Goal: Check status: Check status

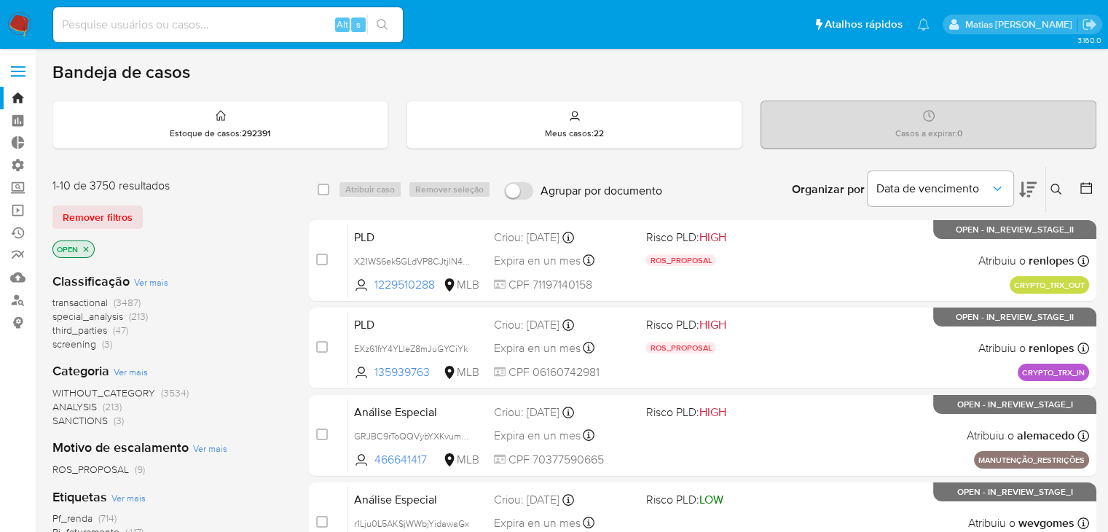
click at [102, 28] on input at bounding box center [228, 24] width 350 height 19
paste input "25820044"
type input "25820044"
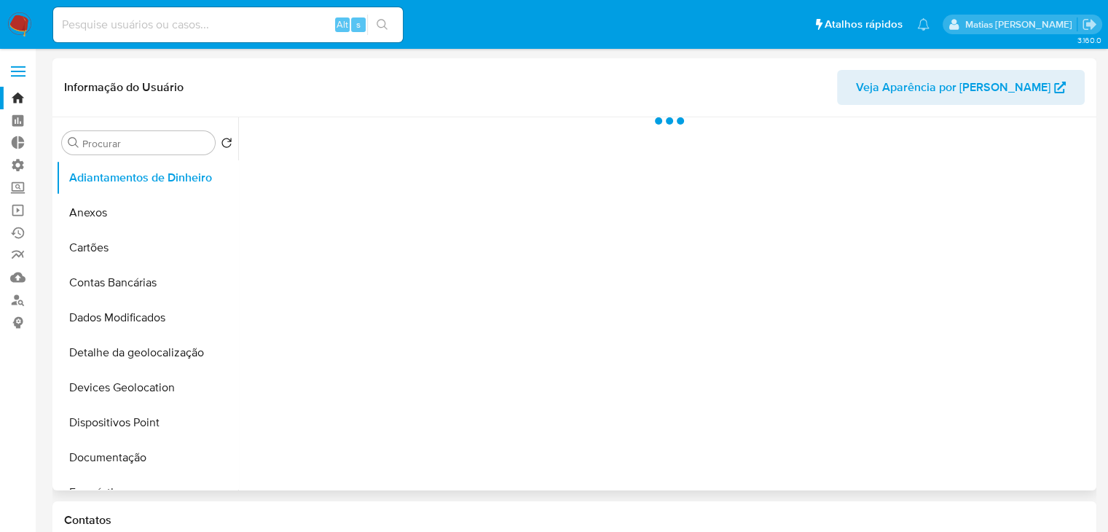
select select "10"
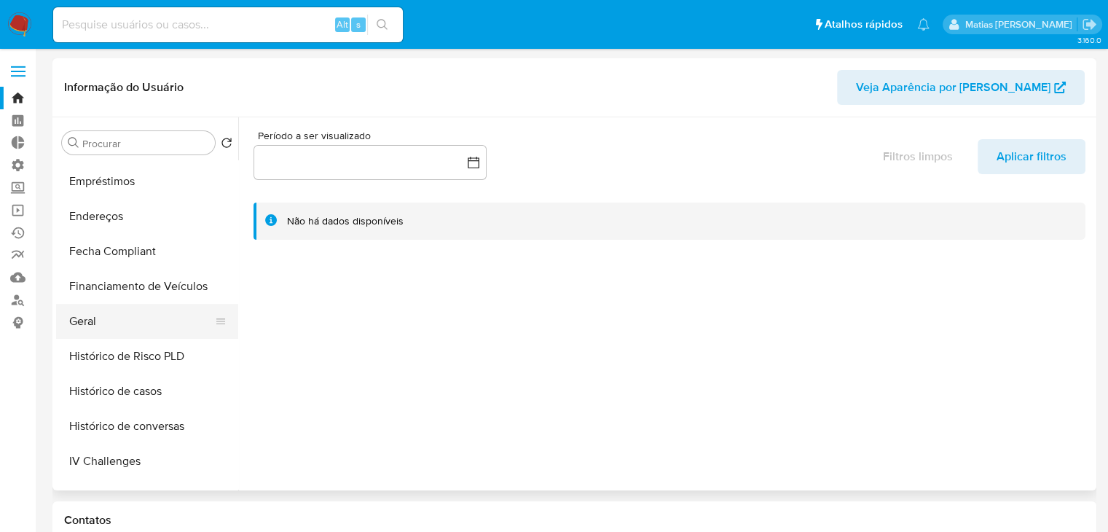
click at [160, 316] on button "Geral" at bounding box center [141, 321] width 171 height 35
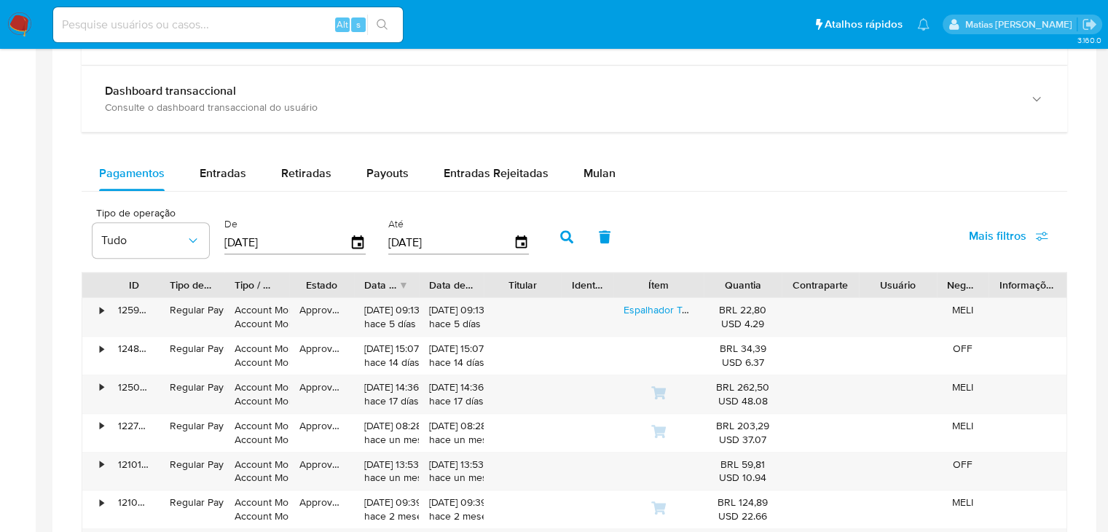
scroll to position [863, 0]
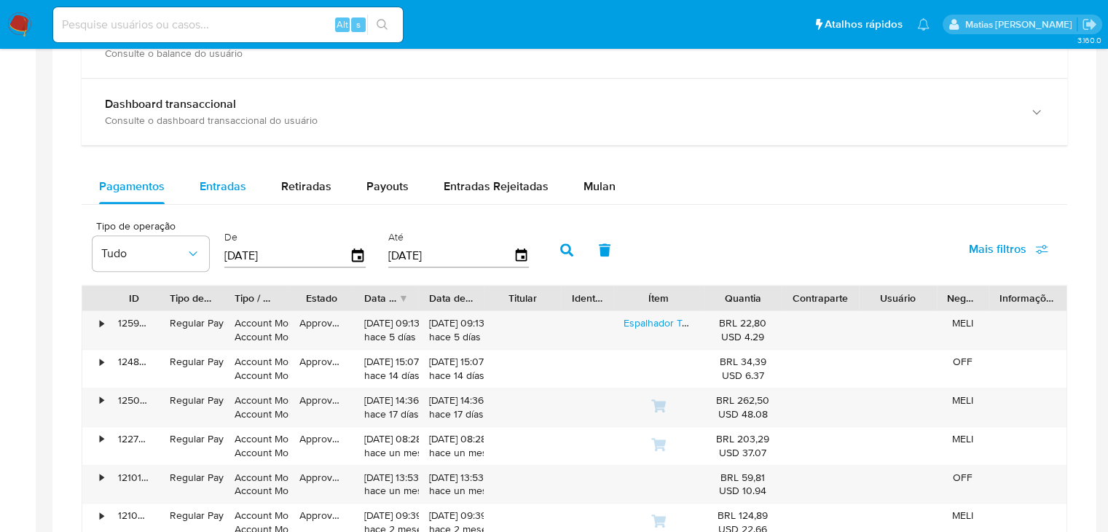
click at [228, 191] on span "Entradas" at bounding box center [223, 186] width 47 height 17
select select "10"
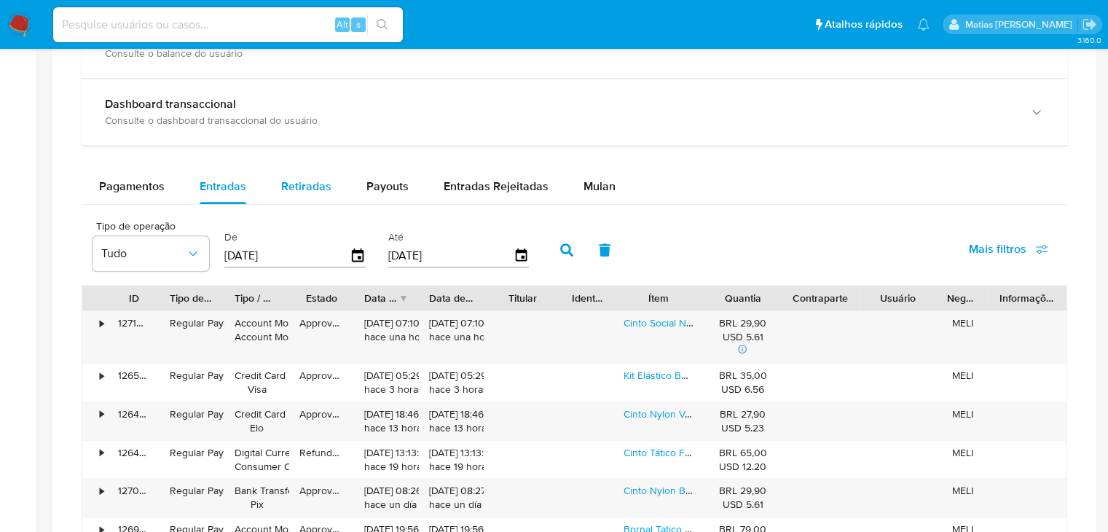
click at [312, 187] on span "Retiradas" at bounding box center [306, 186] width 50 height 17
select select "10"
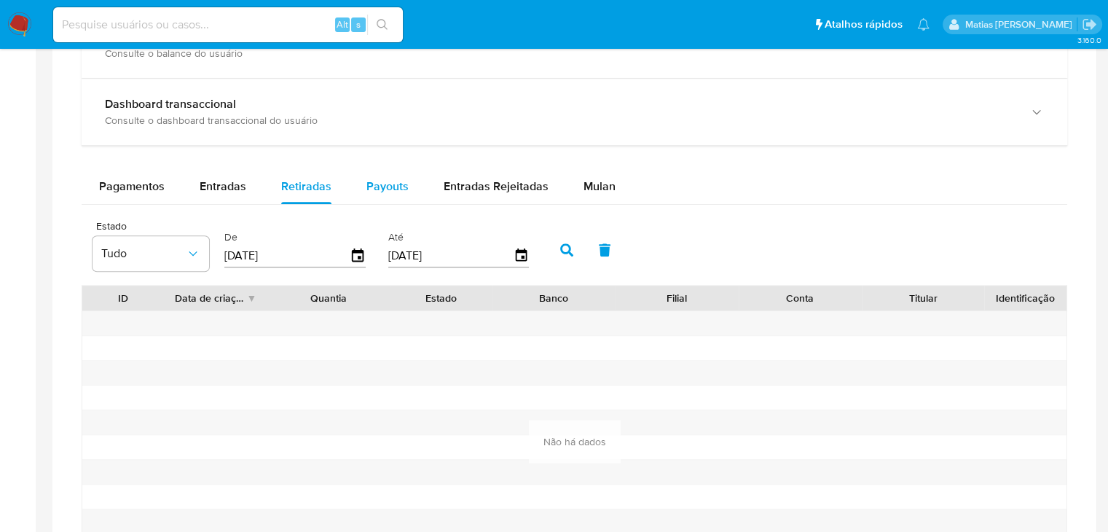
click at [349, 187] on button "Payouts" at bounding box center [387, 186] width 77 height 35
select select "10"
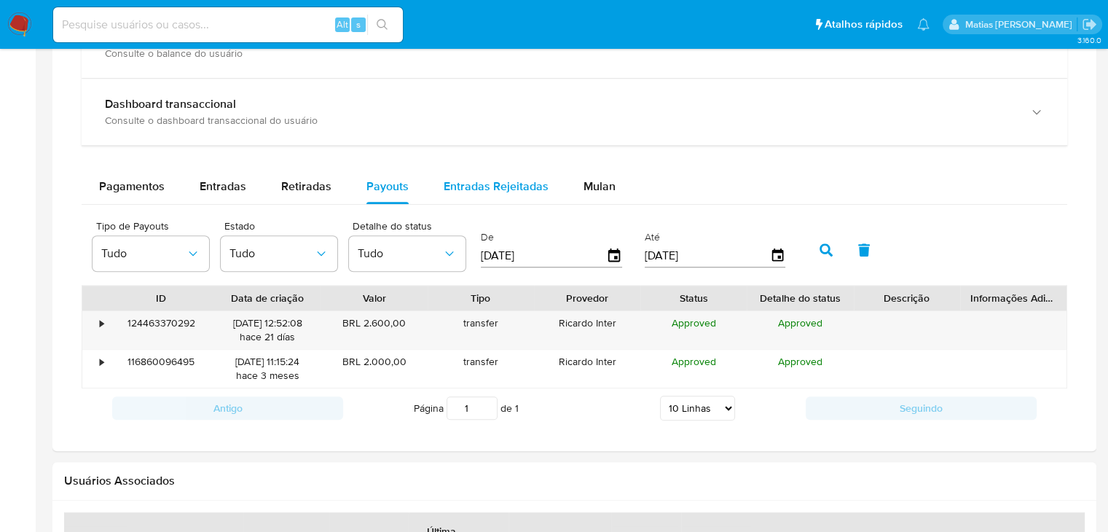
click at [481, 179] on span "Entradas Rejeitadas" at bounding box center [496, 186] width 105 height 17
select select "10"
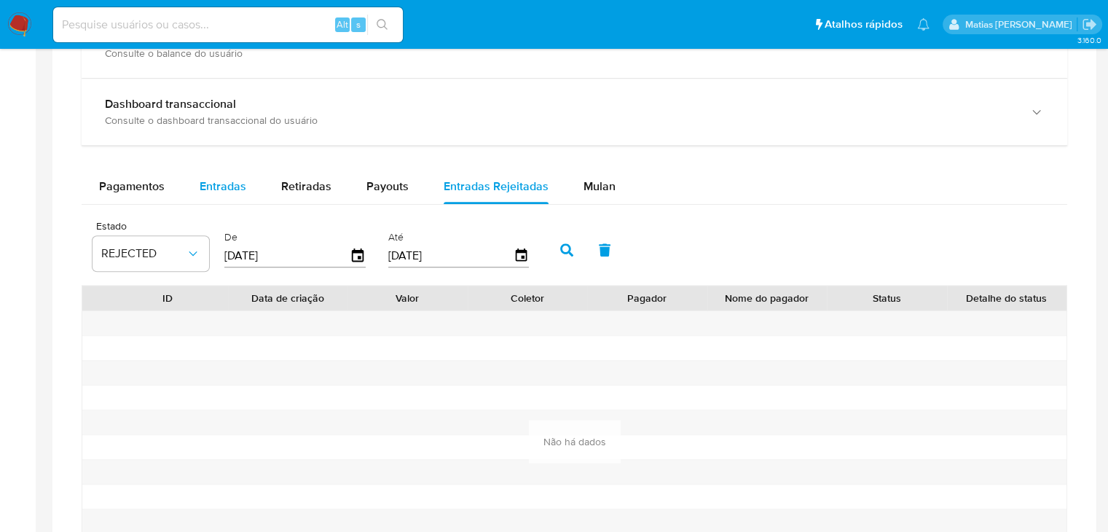
click at [201, 184] on span "Entradas" at bounding box center [223, 186] width 47 height 17
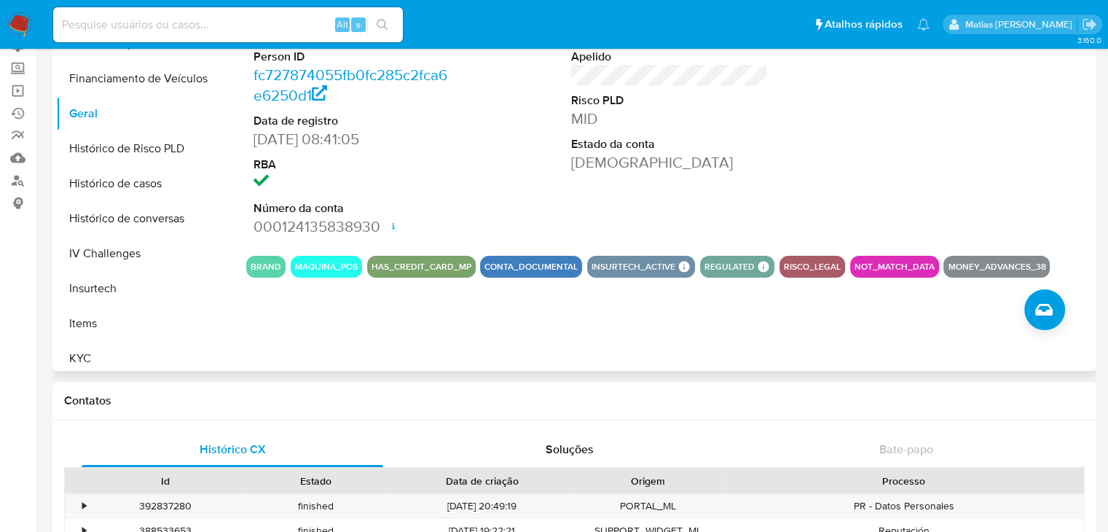
scroll to position [403, 0]
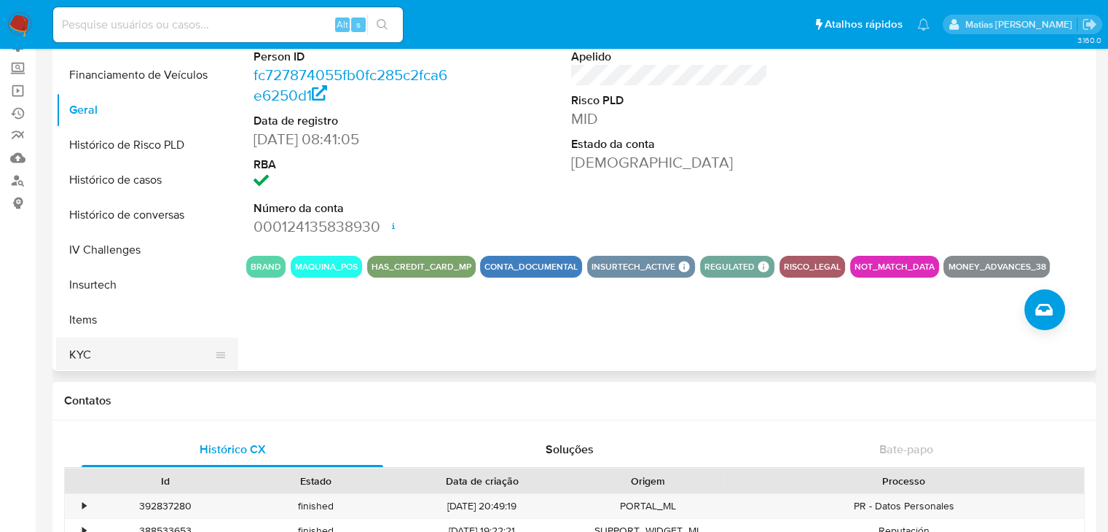
click at [160, 355] on button "KYC" at bounding box center [141, 354] width 171 height 35
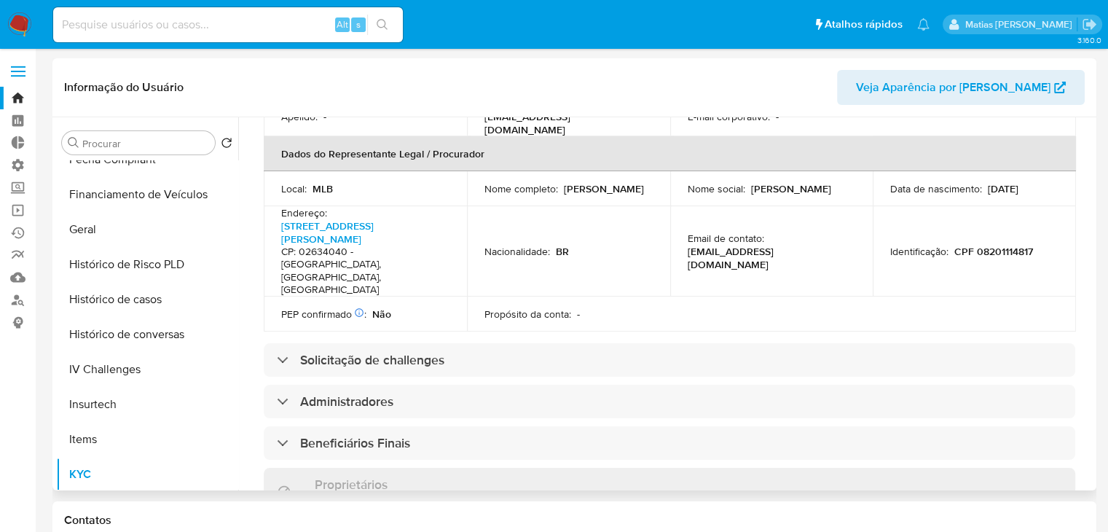
scroll to position [471, 0]
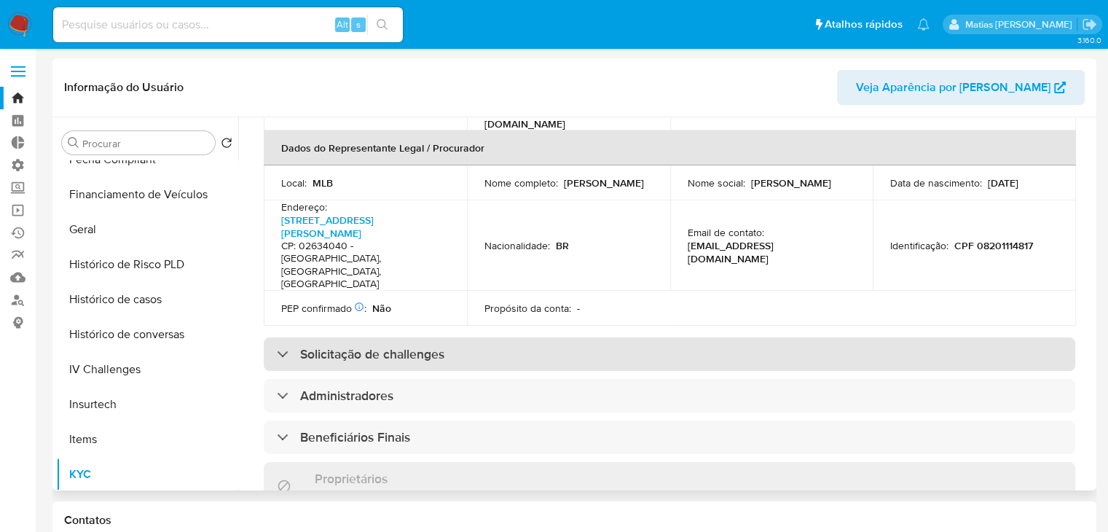
click at [735, 337] on div "Solicitação de challenges" at bounding box center [670, 354] width 812 height 34
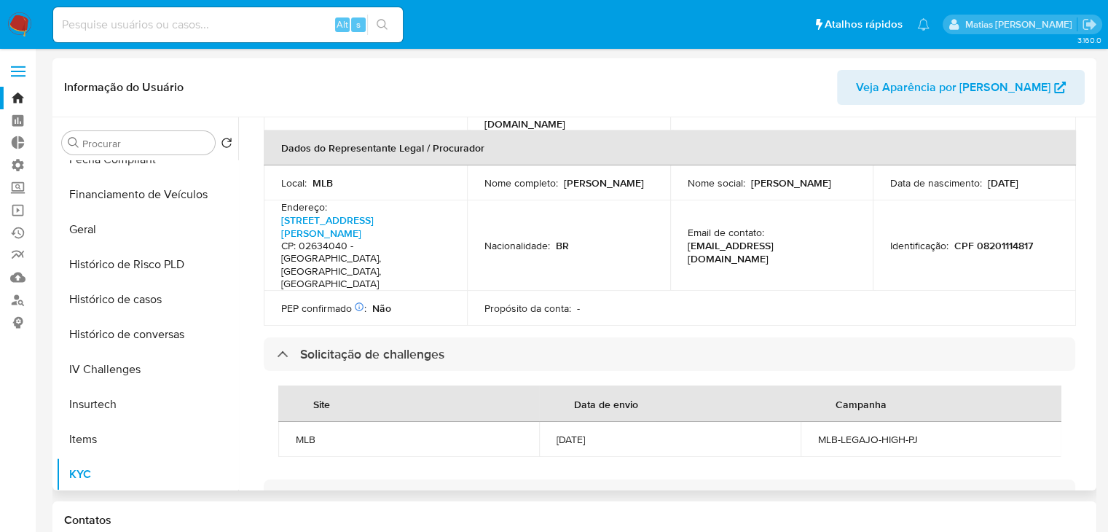
scroll to position [0, 0]
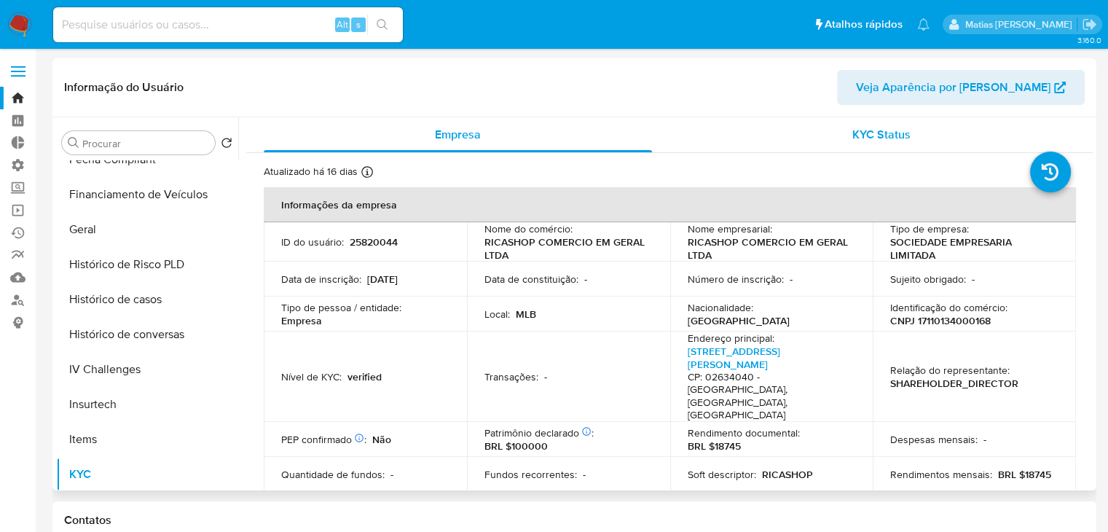
click at [865, 126] on span "KYC Status" at bounding box center [882, 134] width 58 height 17
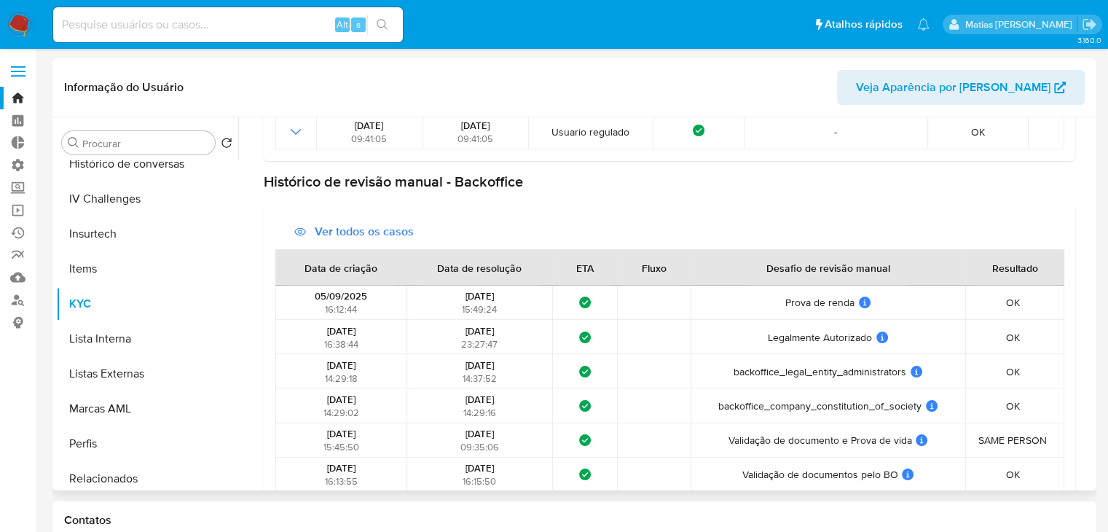
scroll to position [685, 0]
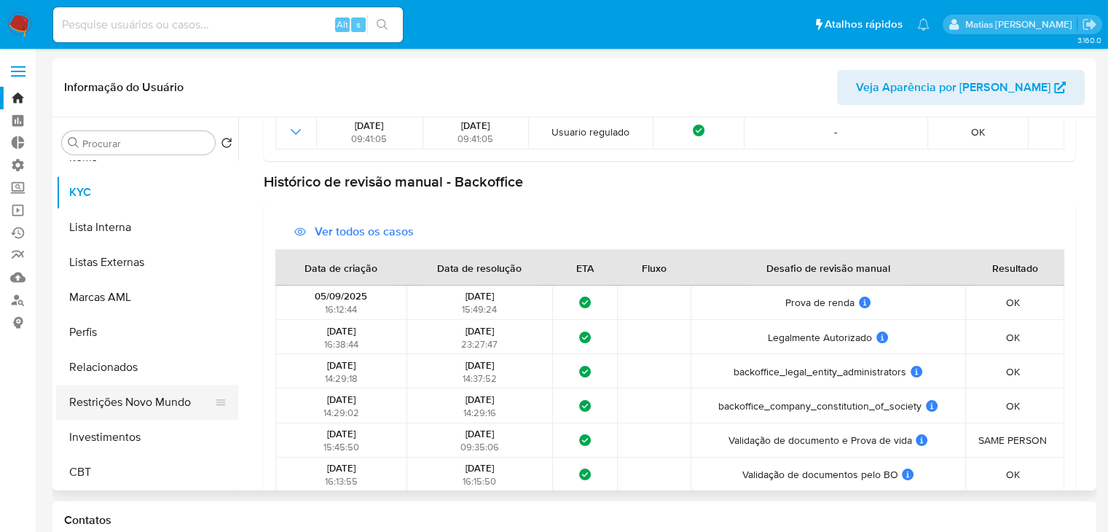
click at [146, 396] on button "Restrições Novo Mundo" at bounding box center [141, 402] width 171 height 35
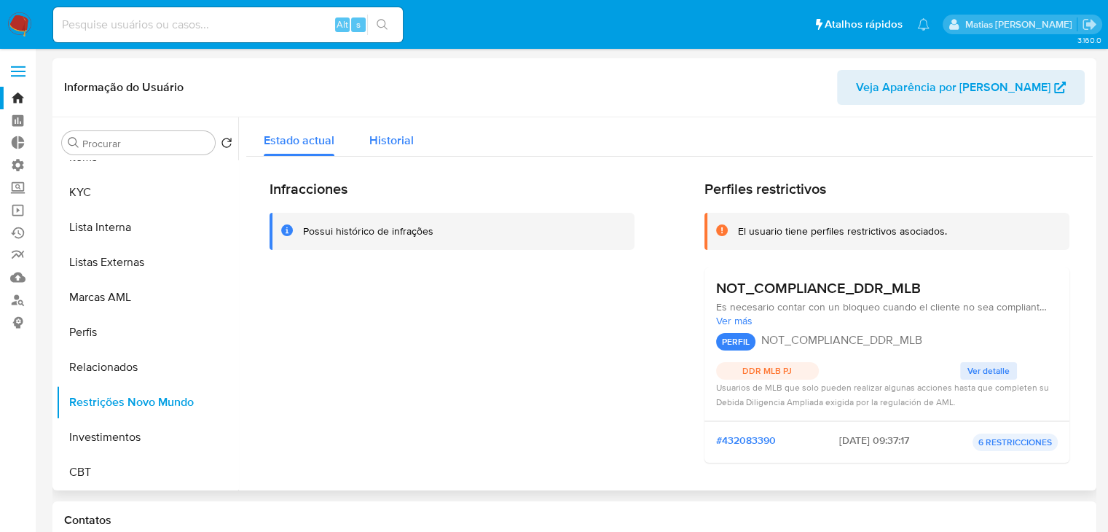
click at [402, 145] on span "Historial" at bounding box center [391, 140] width 44 height 17
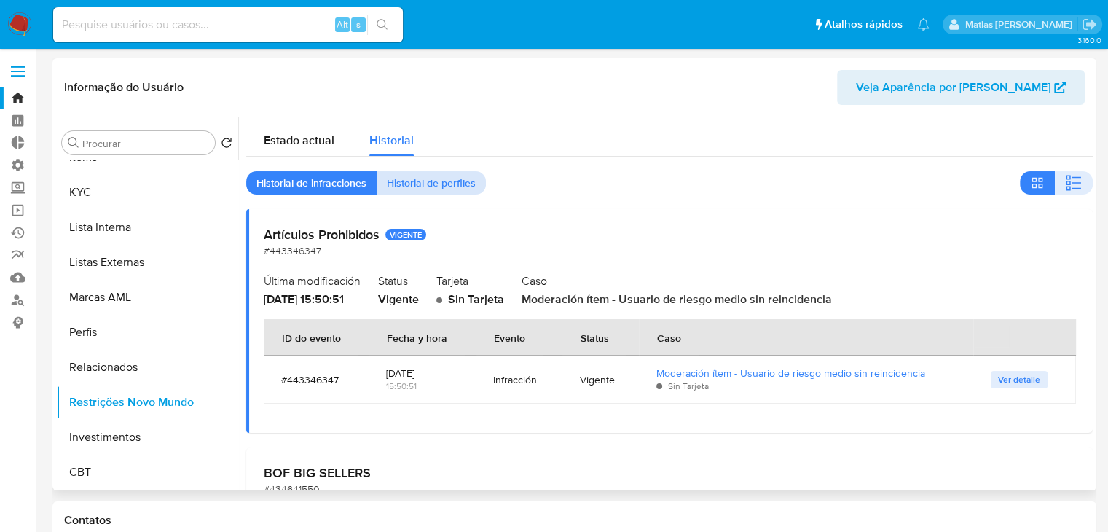
click at [436, 184] on span "Historial de perfiles" at bounding box center [431, 183] width 89 height 20
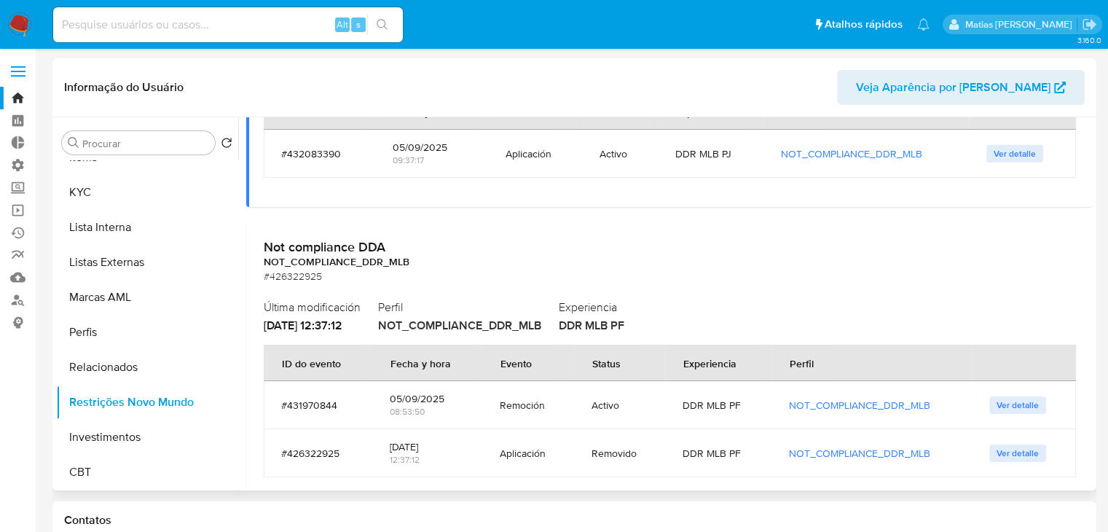
scroll to position [274, 0]
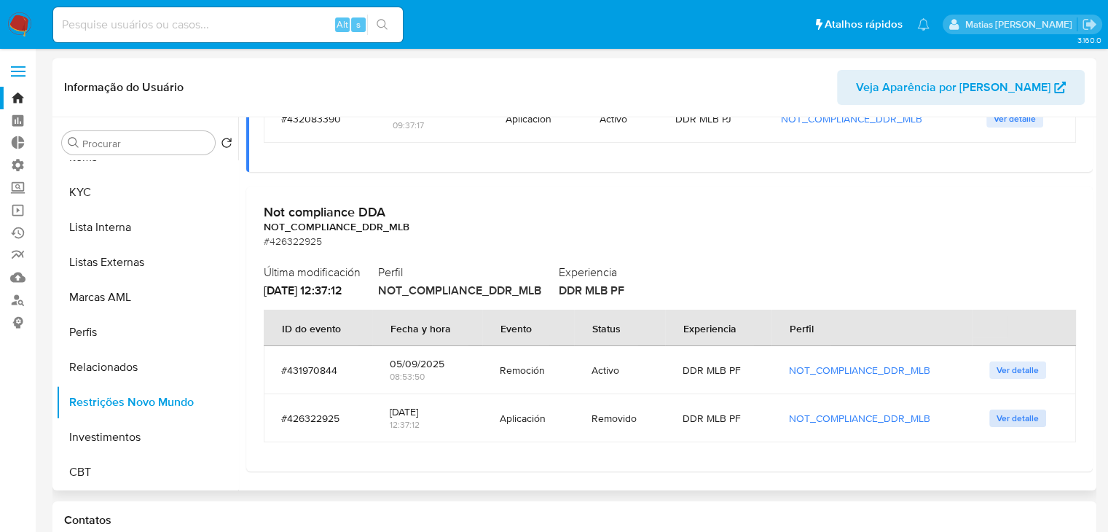
click at [1027, 413] on span "Ver detalle" at bounding box center [1018, 418] width 42 height 15
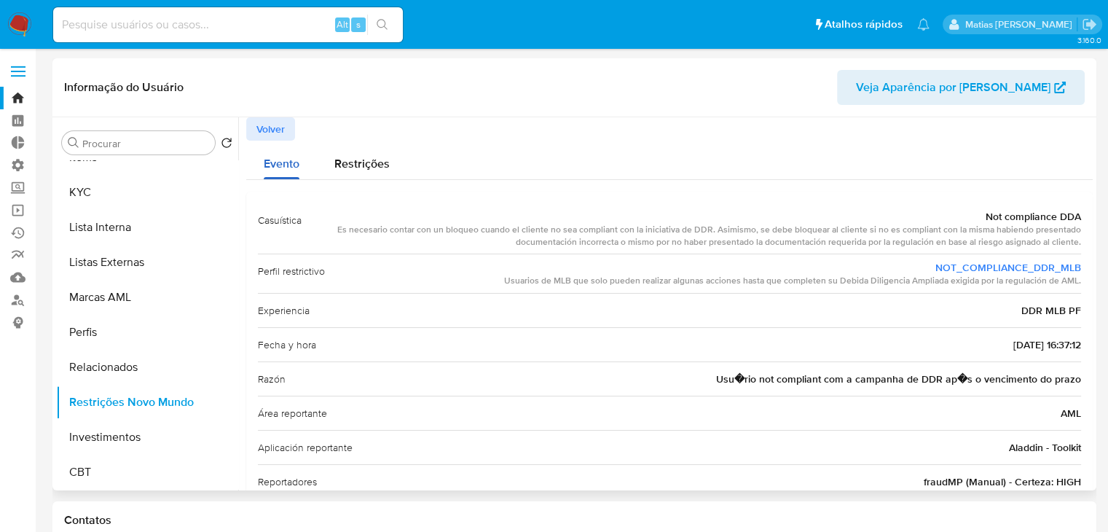
click at [265, 141] on div "Evento" at bounding box center [282, 160] width 36 height 39
click at [281, 125] on span "Volver" at bounding box center [271, 129] width 28 height 20
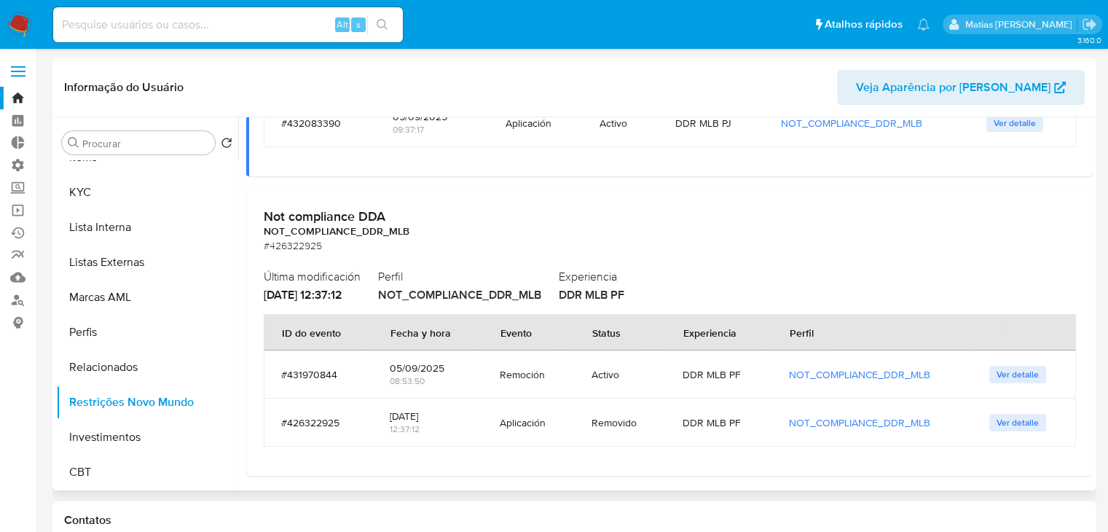
scroll to position [274, 0]
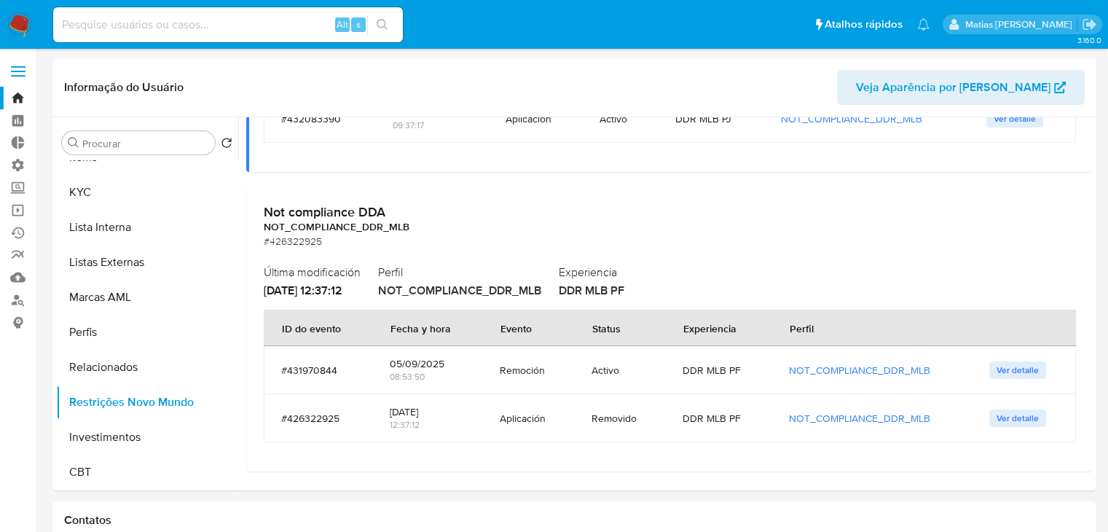
click at [1011, 372] on span "Ver detalle" at bounding box center [1018, 370] width 42 height 15
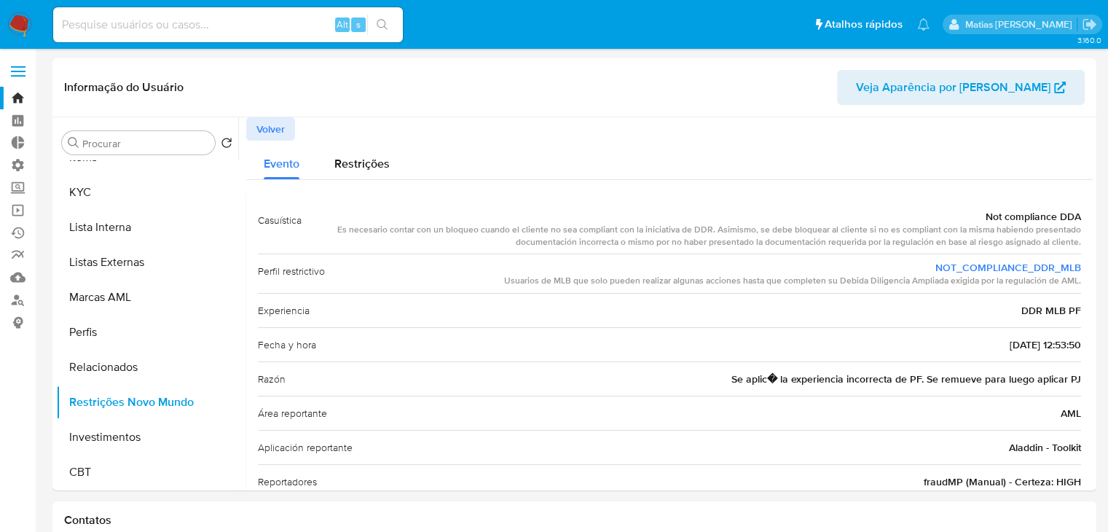
click at [286, 128] on button "Volver" at bounding box center [270, 128] width 49 height 23
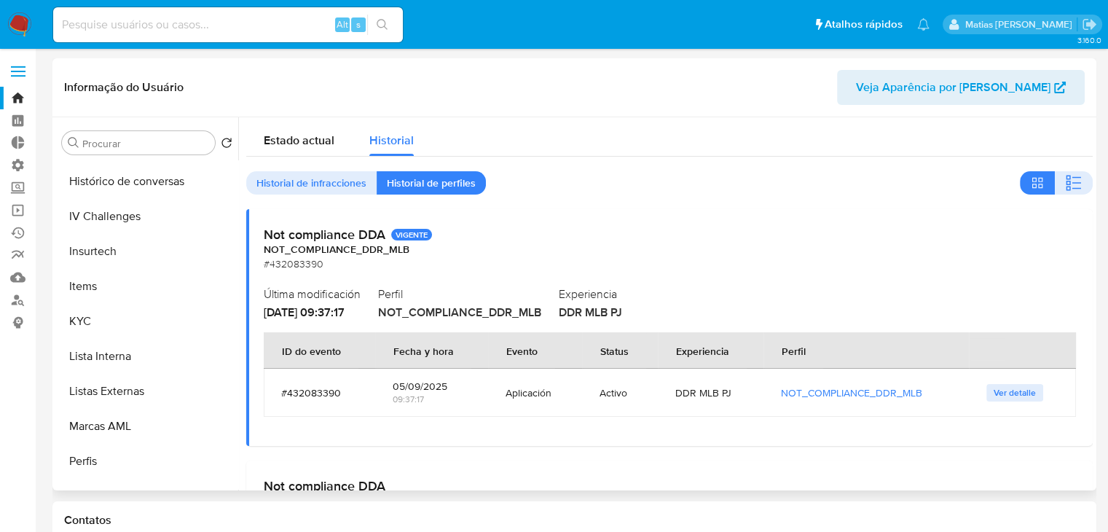
scroll to position [545, 0]
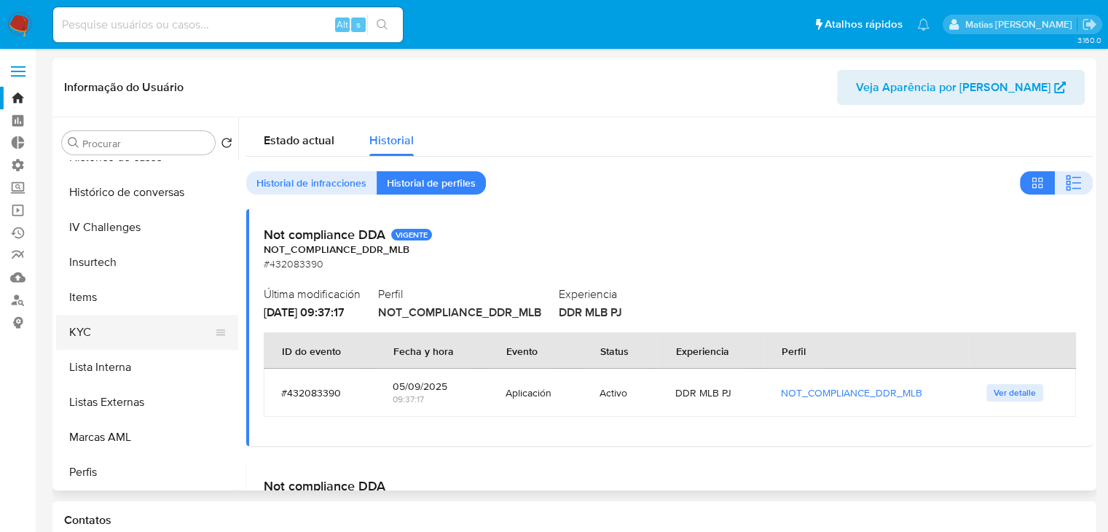
click at [157, 333] on button "KYC" at bounding box center [141, 332] width 171 height 35
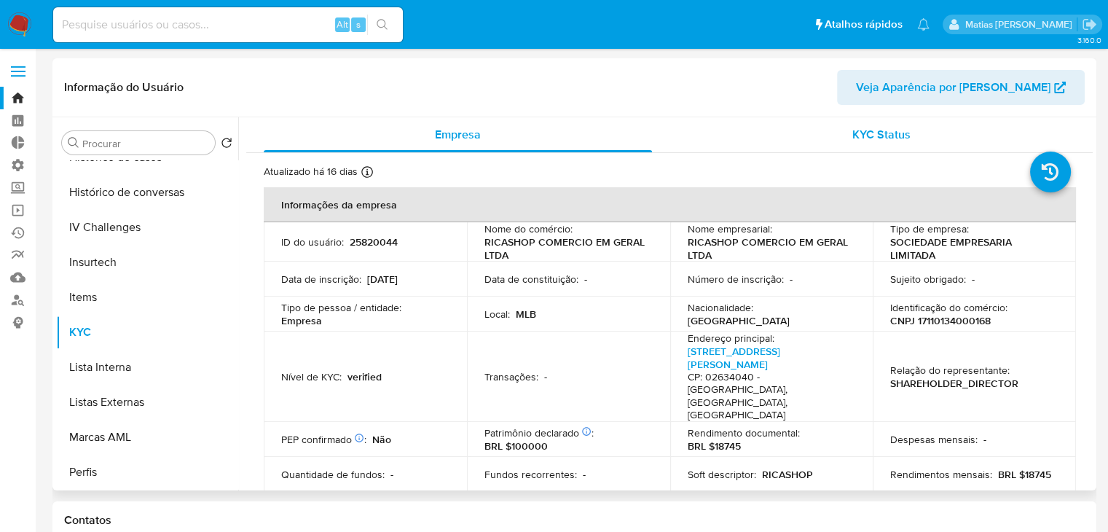
click at [891, 135] on span "KYC Status" at bounding box center [882, 134] width 58 height 17
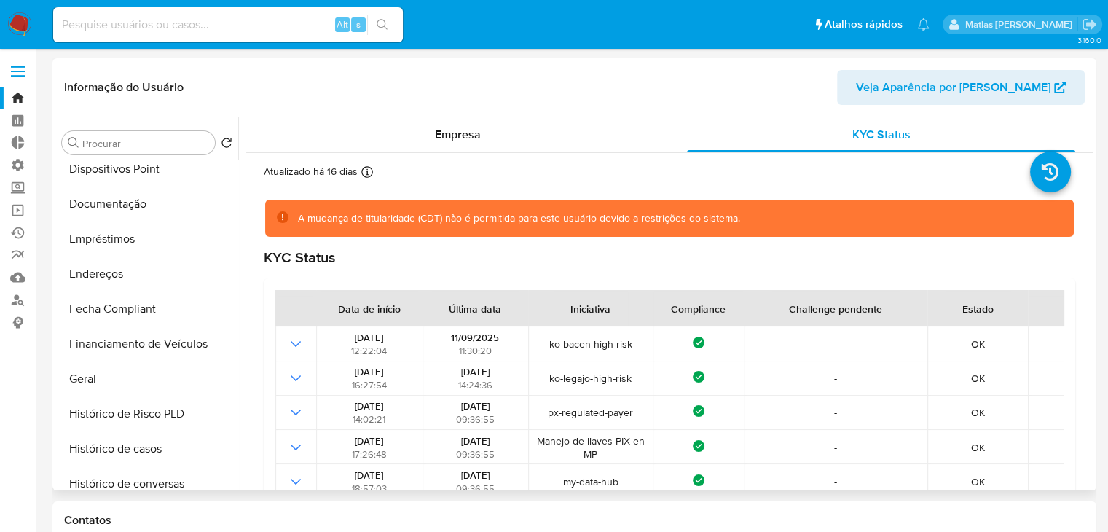
scroll to position [251, 0]
click at [149, 351] on button "Financiamento de Veículos" at bounding box center [141, 346] width 171 height 35
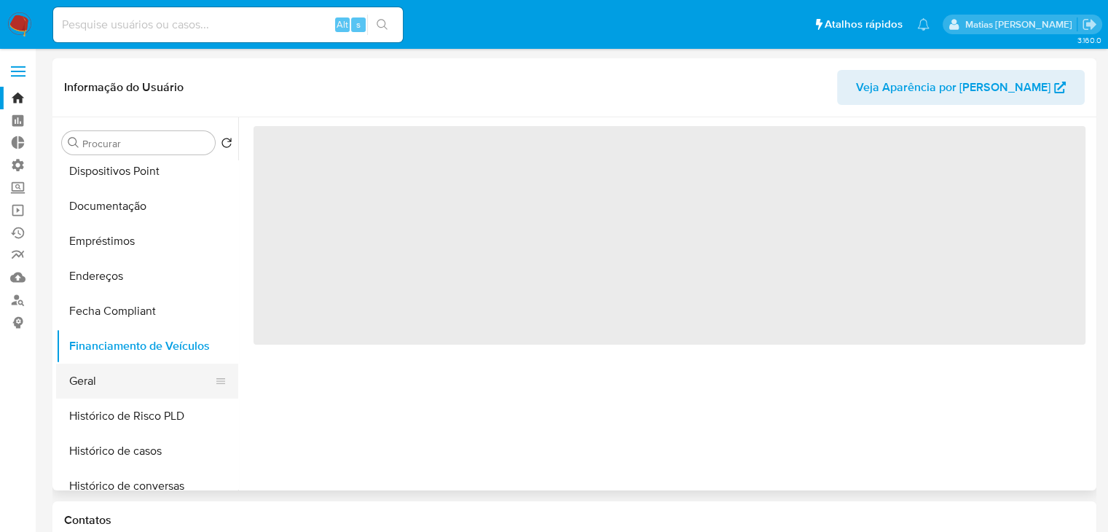
click at [150, 366] on button "Geral" at bounding box center [141, 381] width 171 height 35
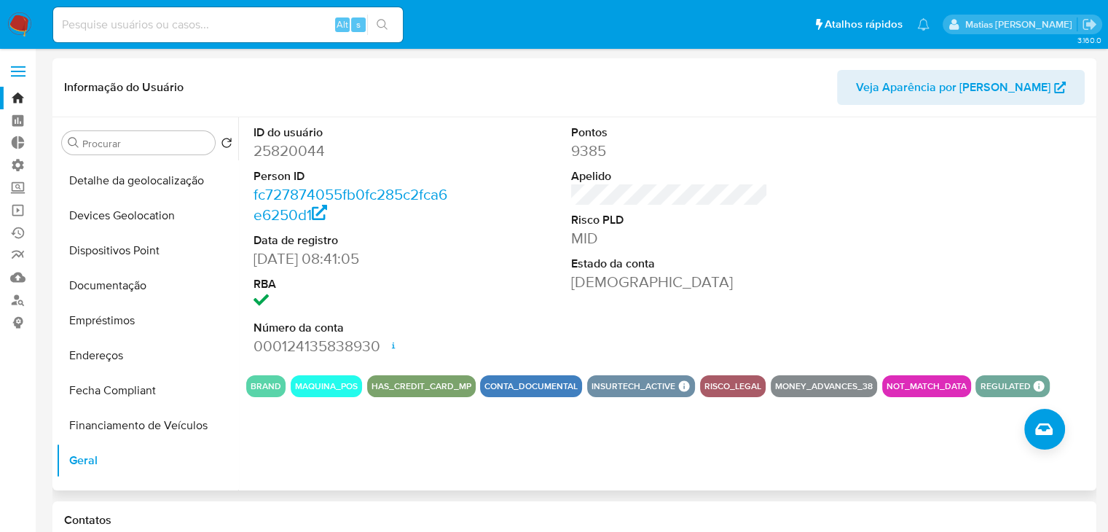
scroll to position [169, 0]
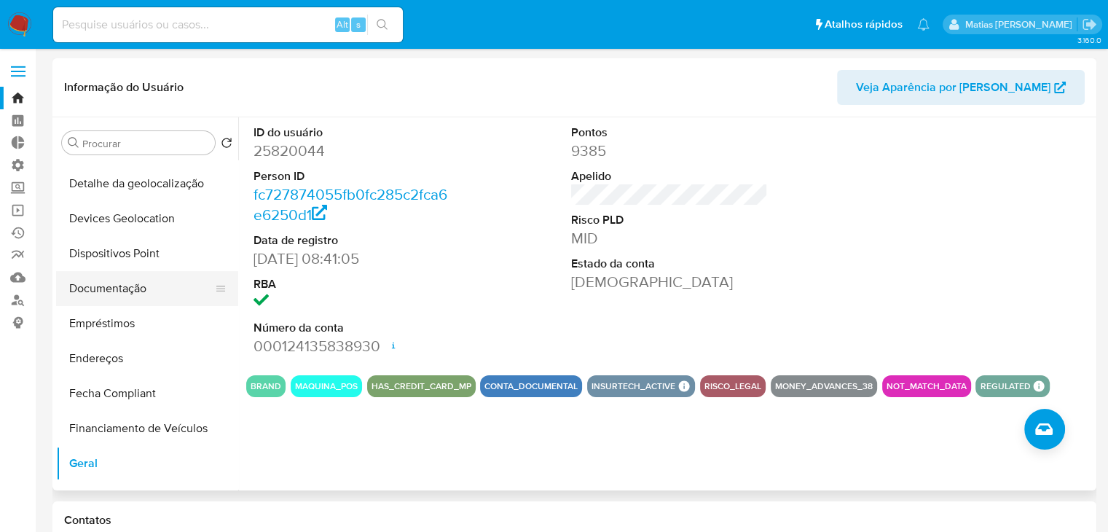
click at [178, 298] on button "Documentação" at bounding box center [141, 288] width 171 height 35
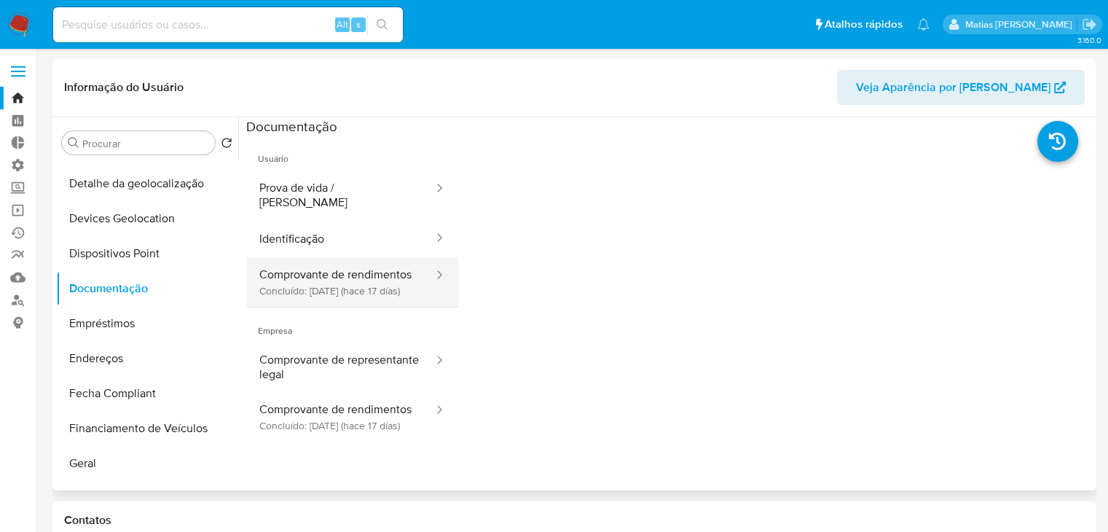
click at [394, 289] on button "Comprovante de rendimentos Concluído: [DATE] (hace 17 días)" at bounding box center [340, 282] width 189 height 50
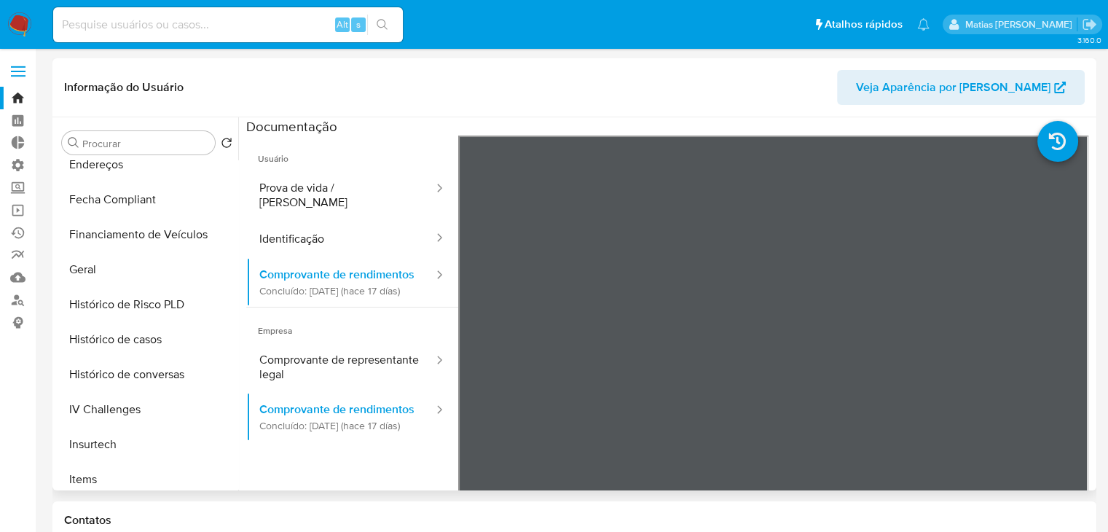
scroll to position [360, 0]
click at [320, 392] on button "Comprovante de representante legal" at bounding box center [340, 367] width 189 height 50
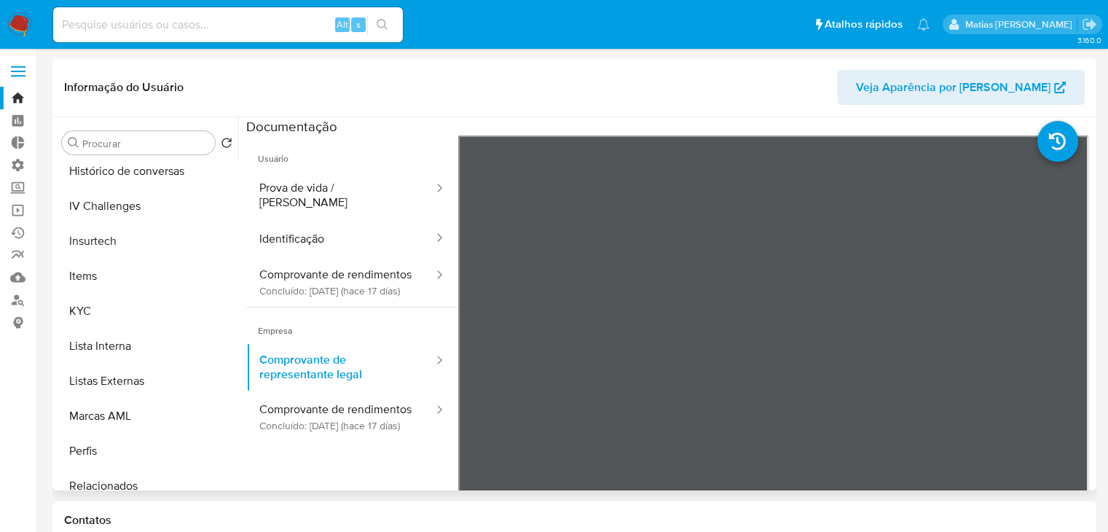
scroll to position [539, 0]
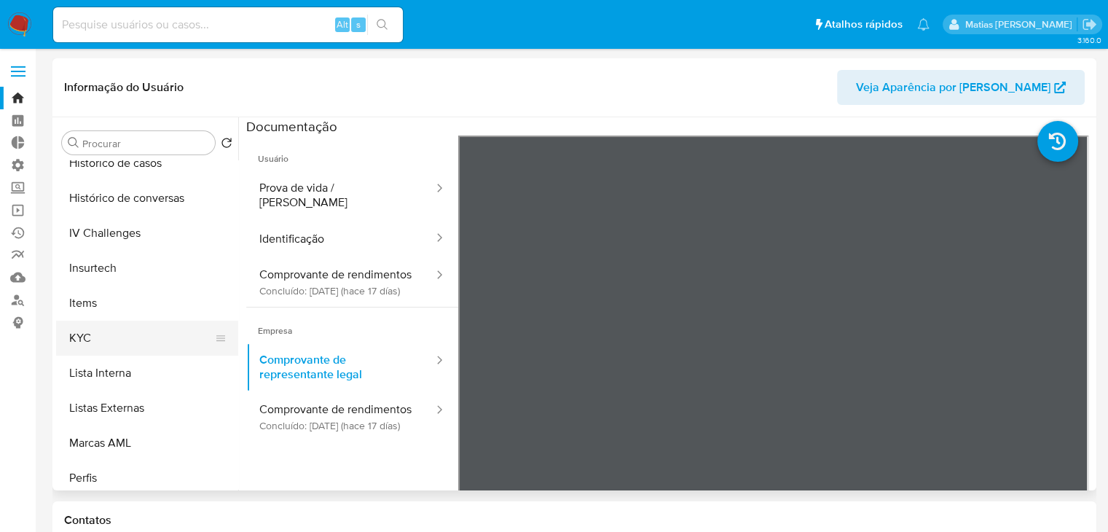
click at [163, 341] on button "KYC" at bounding box center [141, 338] width 171 height 35
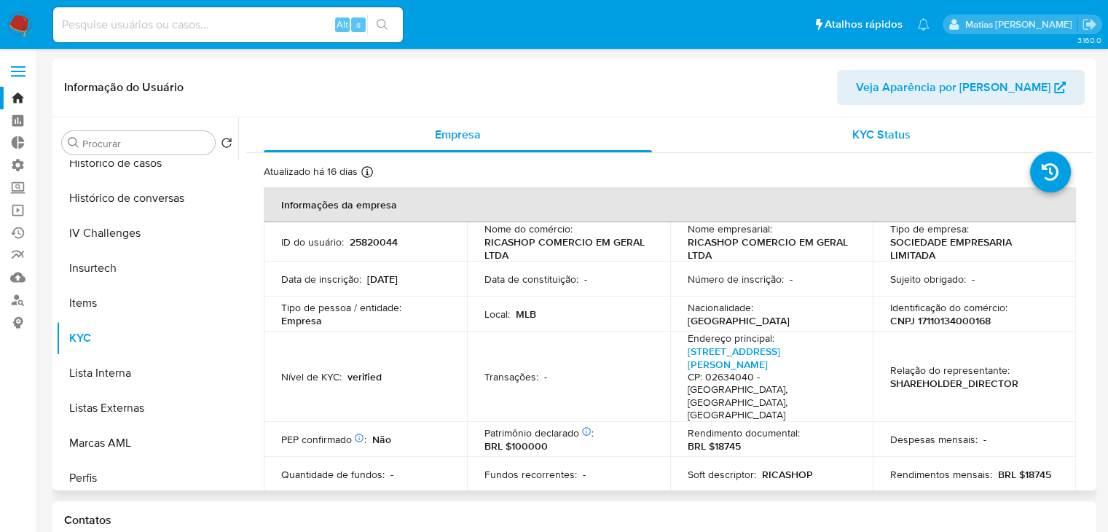
click at [863, 137] on span "KYC Status" at bounding box center [882, 134] width 58 height 17
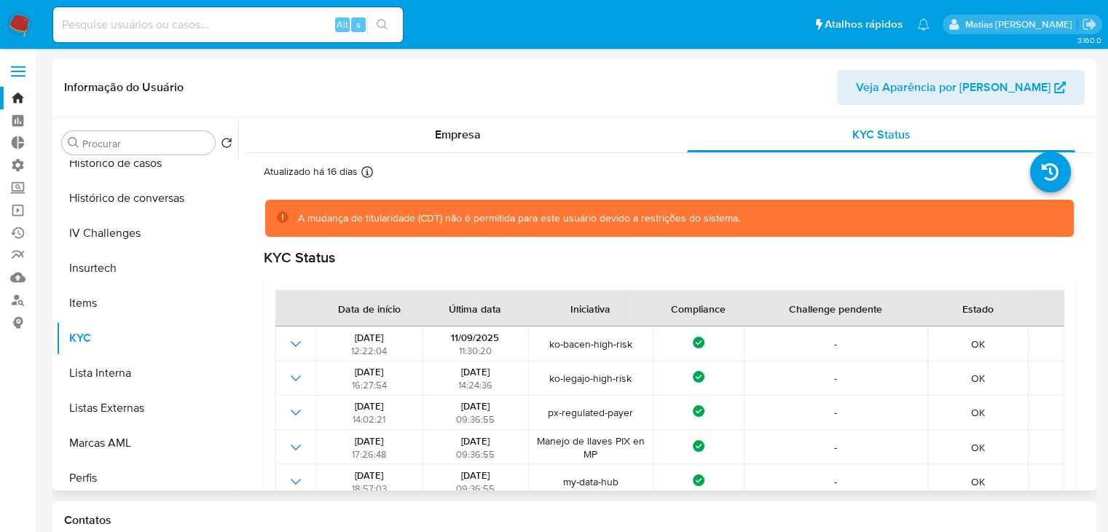
scroll to position [685, 0]
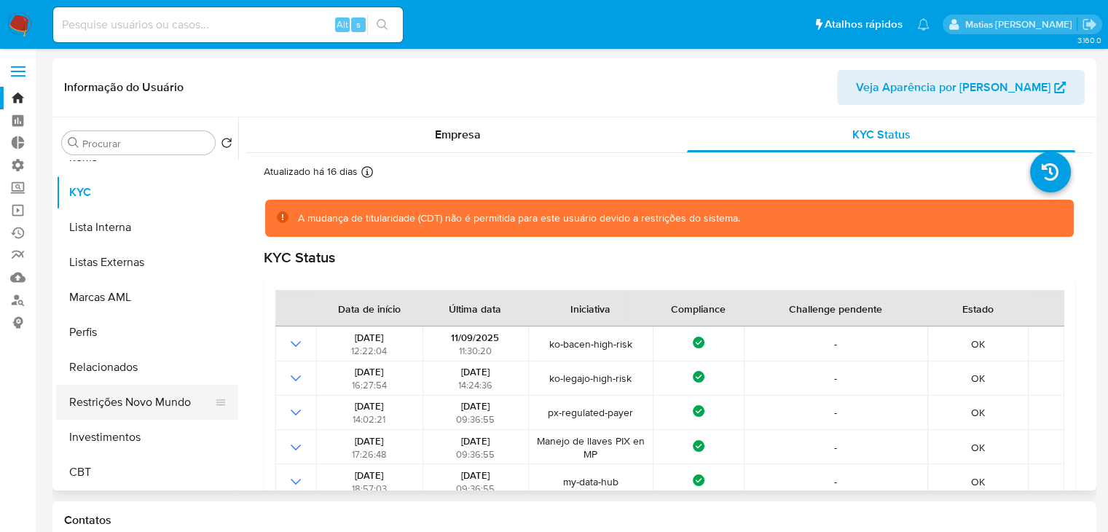
click at [150, 397] on button "Restrições Novo Mundo" at bounding box center [141, 402] width 171 height 35
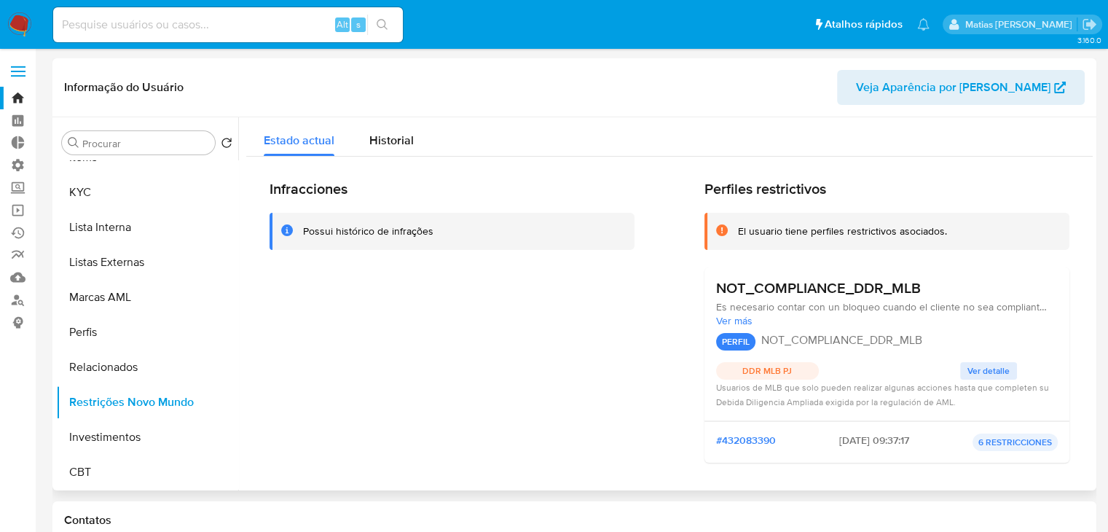
drag, startPoint x: 393, startPoint y: 146, endPoint x: 754, endPoint y: 298, distance: 391.9
click at [754, 298] on div "Estado actual Historial Infracciones Possui histórico de infrações Perfiles res…" at bounding box center [669, 420] width 847 height 606
click at [395, 146] on span "Historial" at bounding box center [391, 140] width 44 height 17
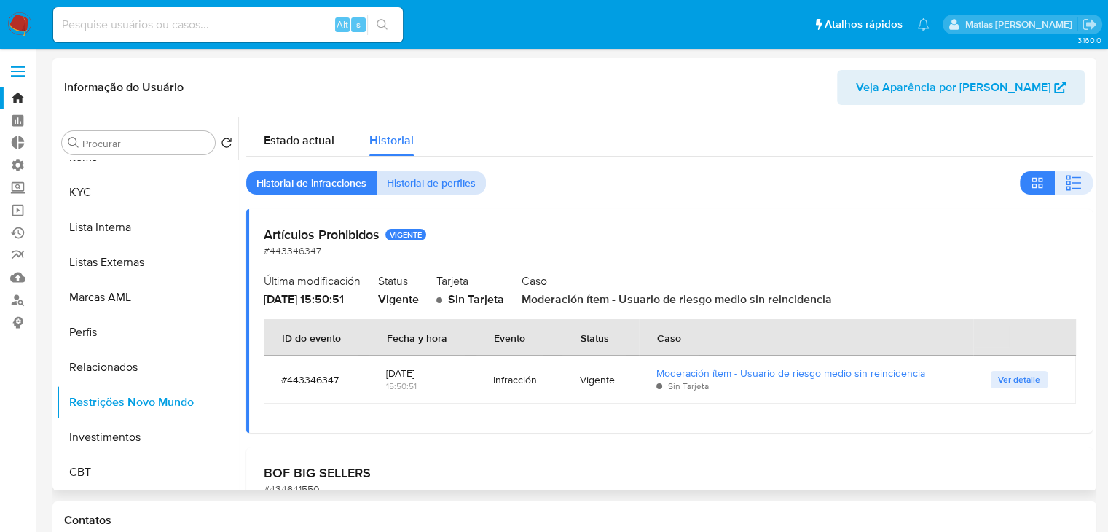
click at [454, 186] on span "Historial de perfiles" at bounding box center [431, 183] width 89 height 20
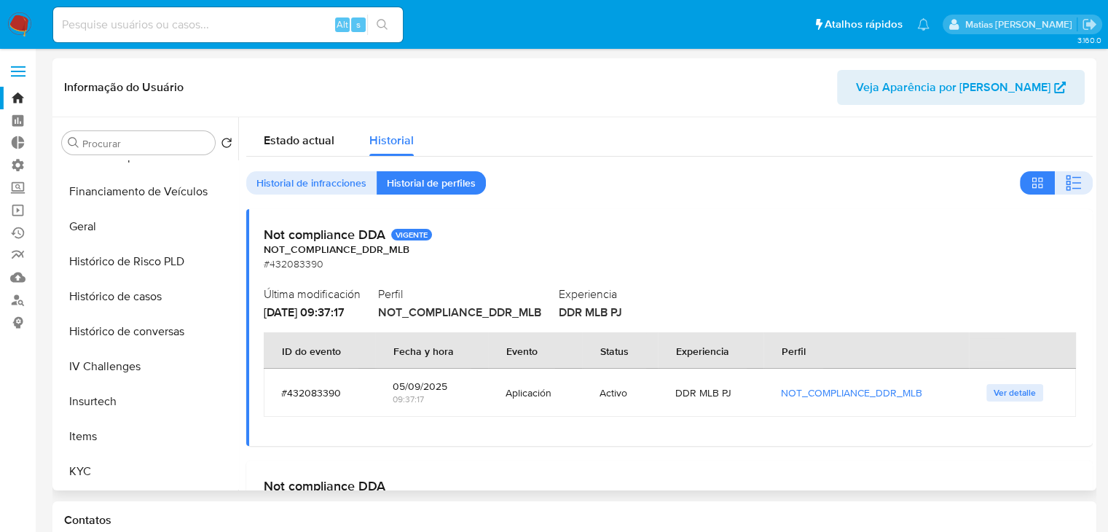
scroll to position [408, 0]
click at [173, 464] on button "KYC" at bounding box center [141, 469] width 171 height 35
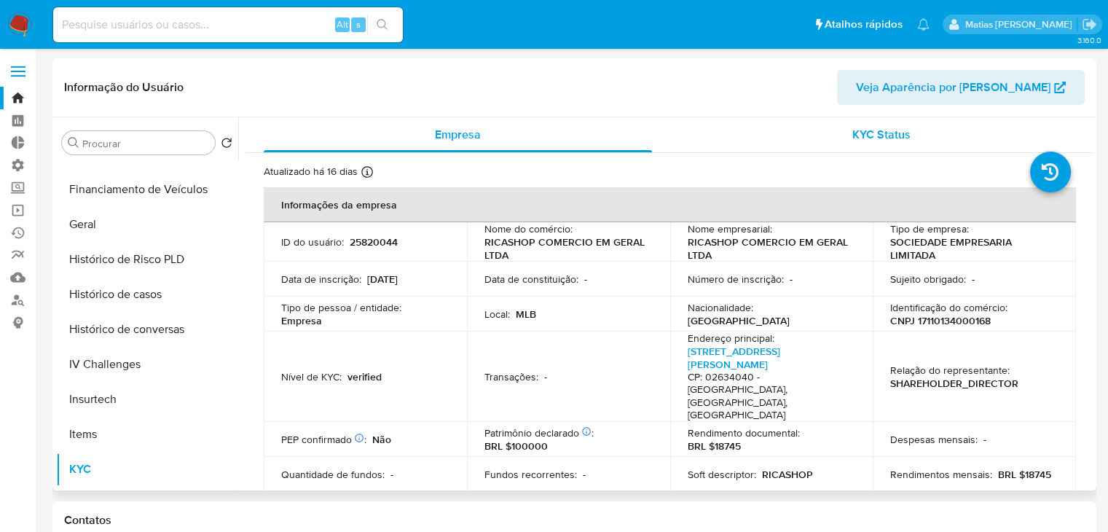
click at [871, 136] on span "KYC Status" at bounding box center [882, 134] width 58 height 17
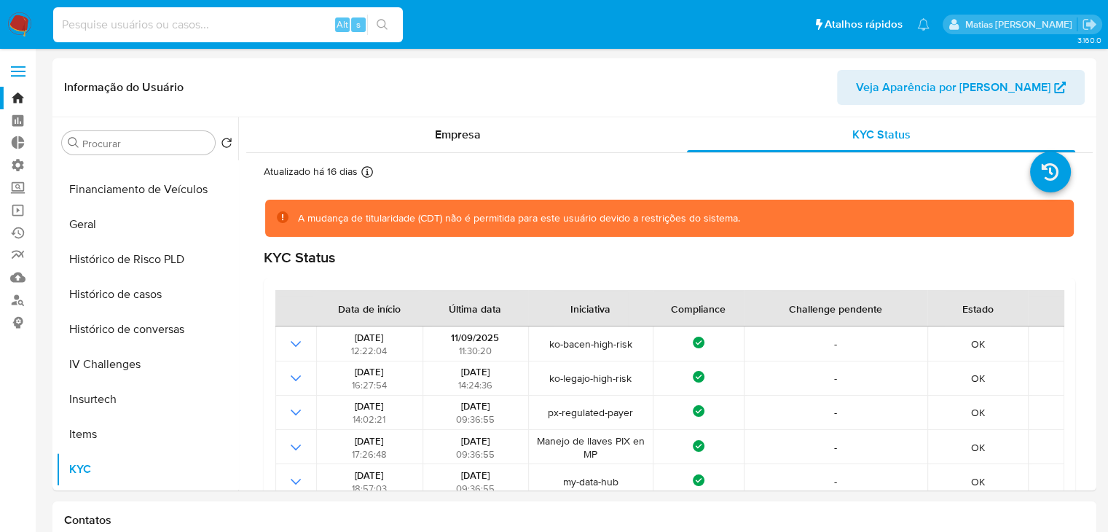
click at [254, 15] on input at bounding box center [228, 24] width 350 height 19
paste input "1273009574"
type input "1273009574"
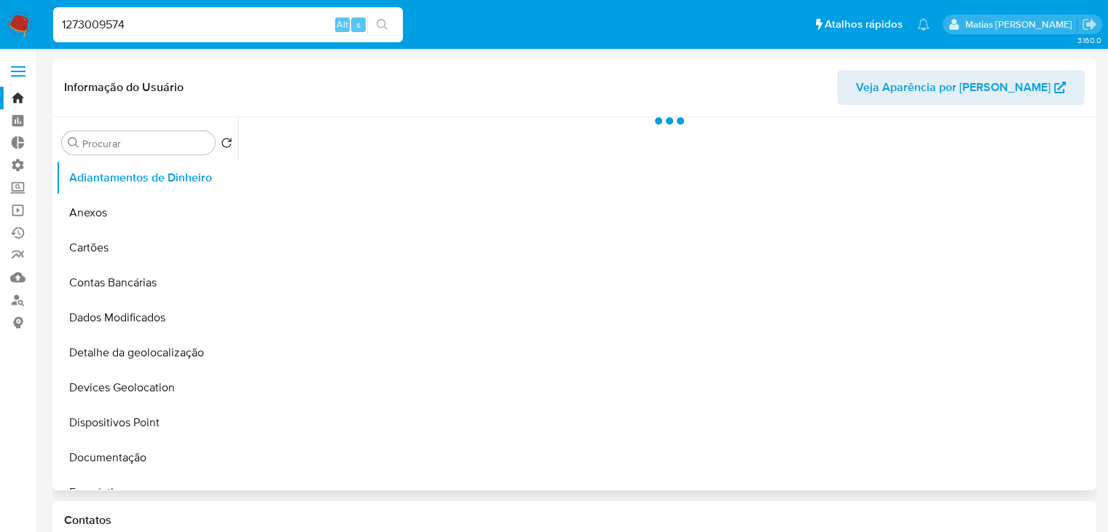
select select "10"
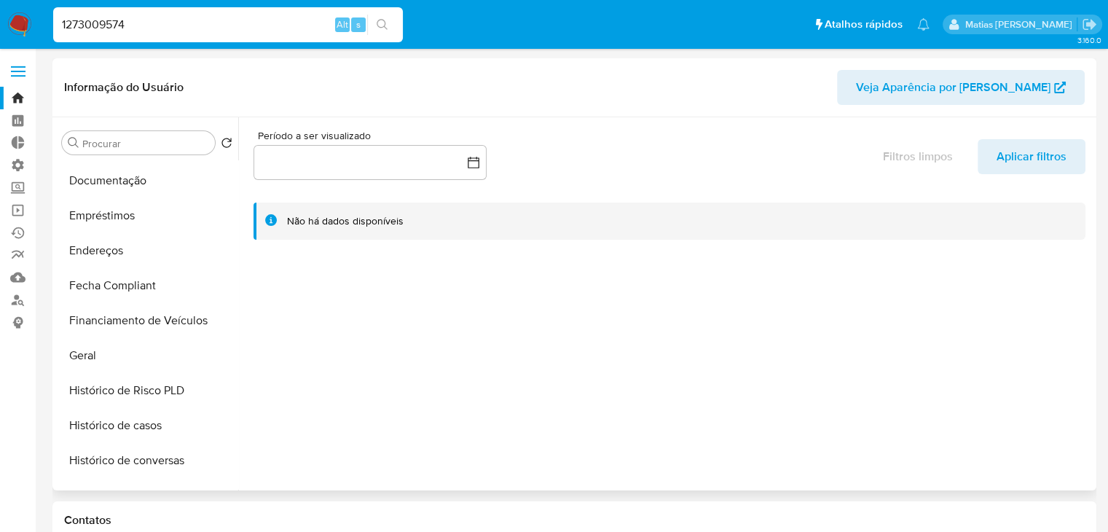
scroll to position [685, 0]
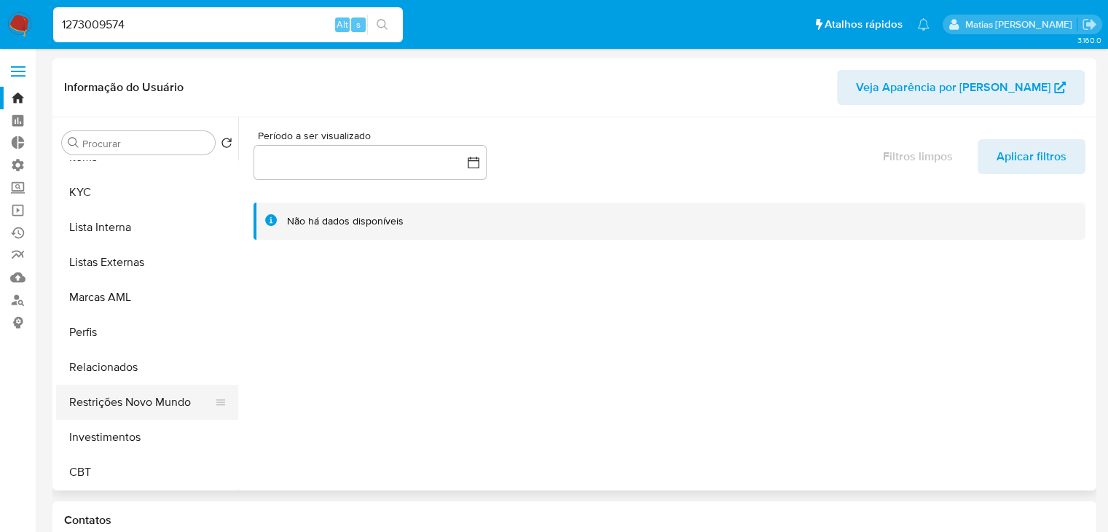
click at [162, 399] on button "Restrições Novo Mundo" at bounding box center [141, 402] width 171 height 35
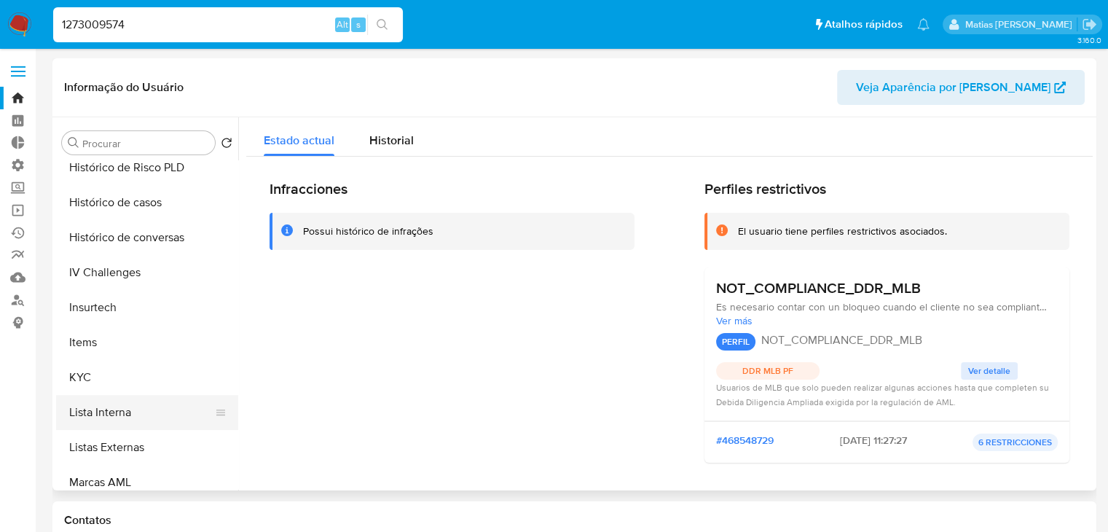
scroll to position [501, 0]
click at [199, 388] on button "KYC" at bounding box center [141, 376] width 171 height 35
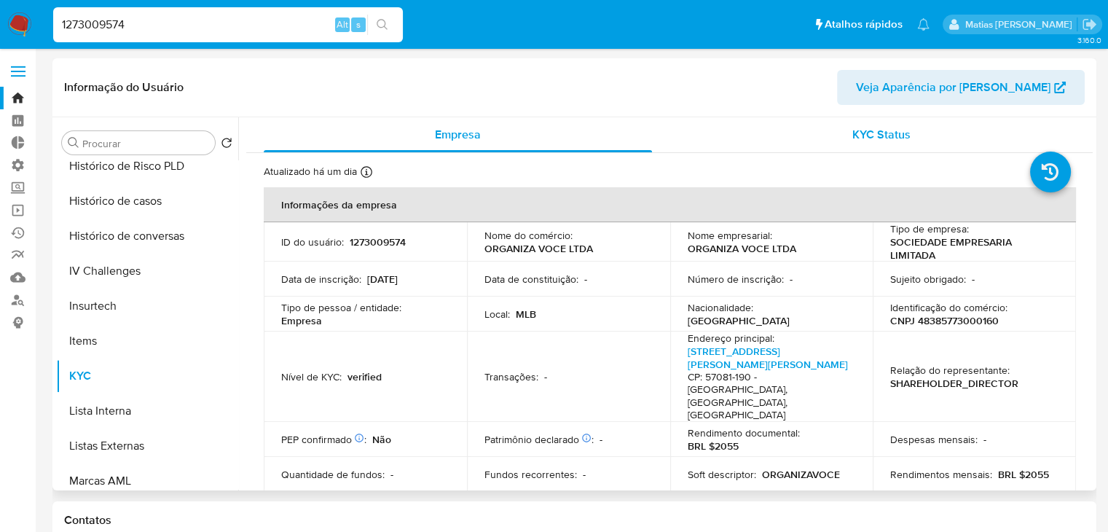
click at [853, 138] on span "KYC Status" at bounding box center [882, 134] width 58 height 17
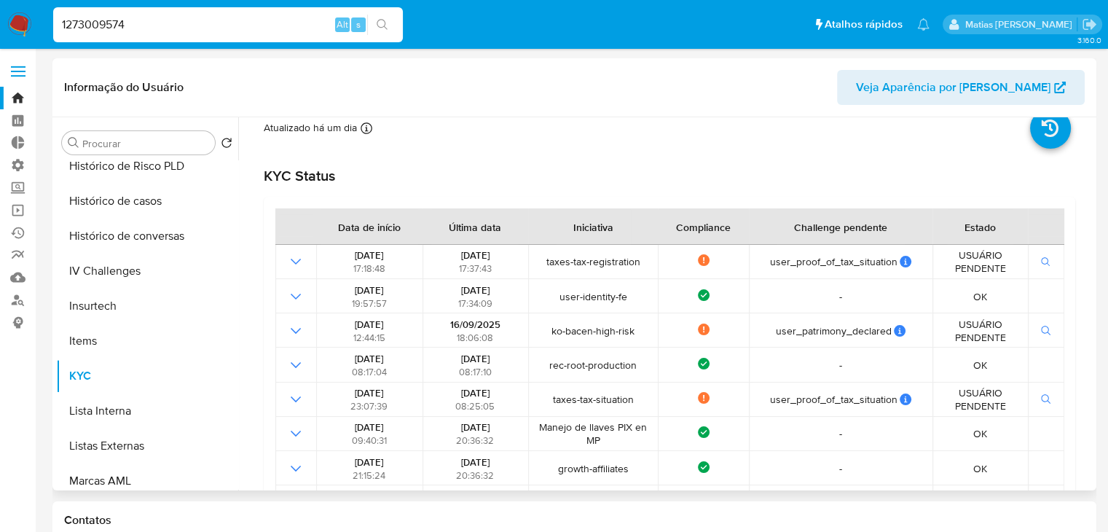
scroll to position [32, 0]
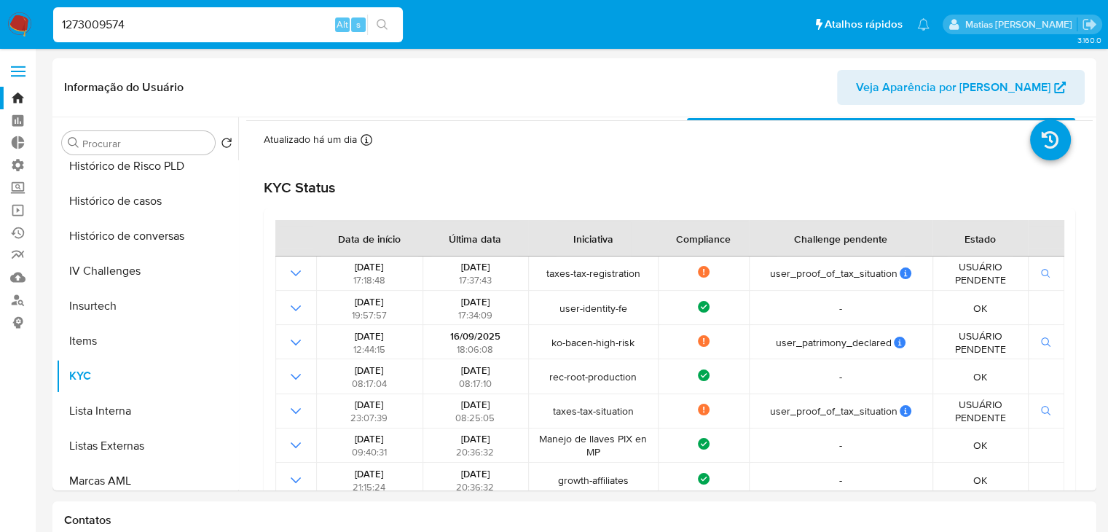
click at [257, 20] on input "1273009574" at bounding box center [228, 24] width 350 height 19
paste input "2582004"
type input "25820044"
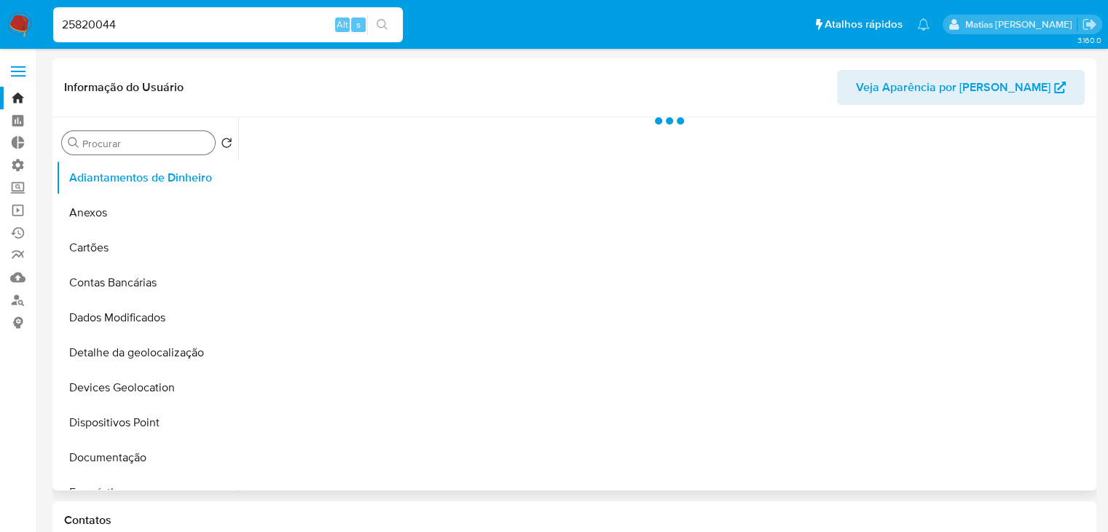
select select "10"
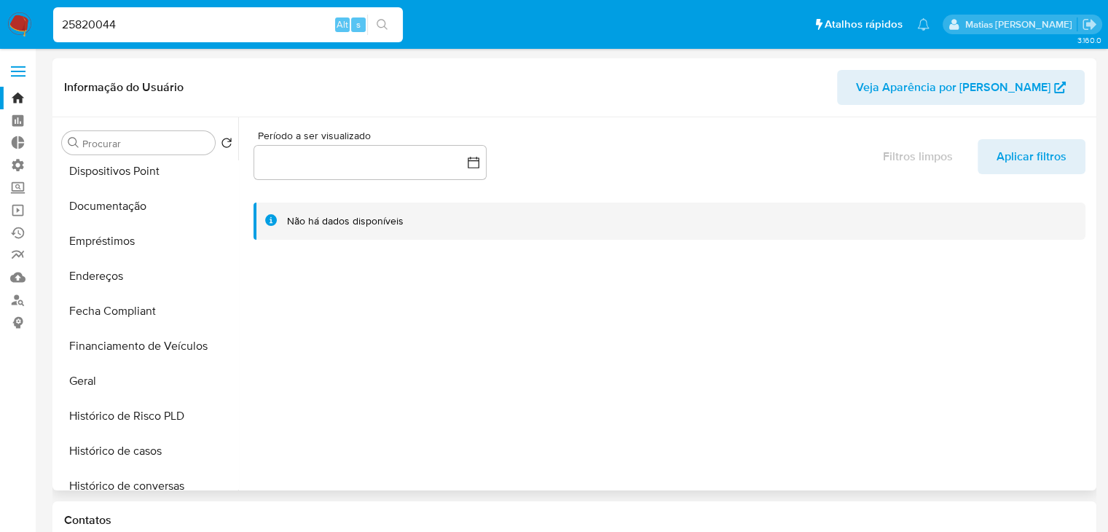
scroll to position [254, 0]
click at [192, 375] on button "Geral" at bounding box center [141, 378] width 171 height 35
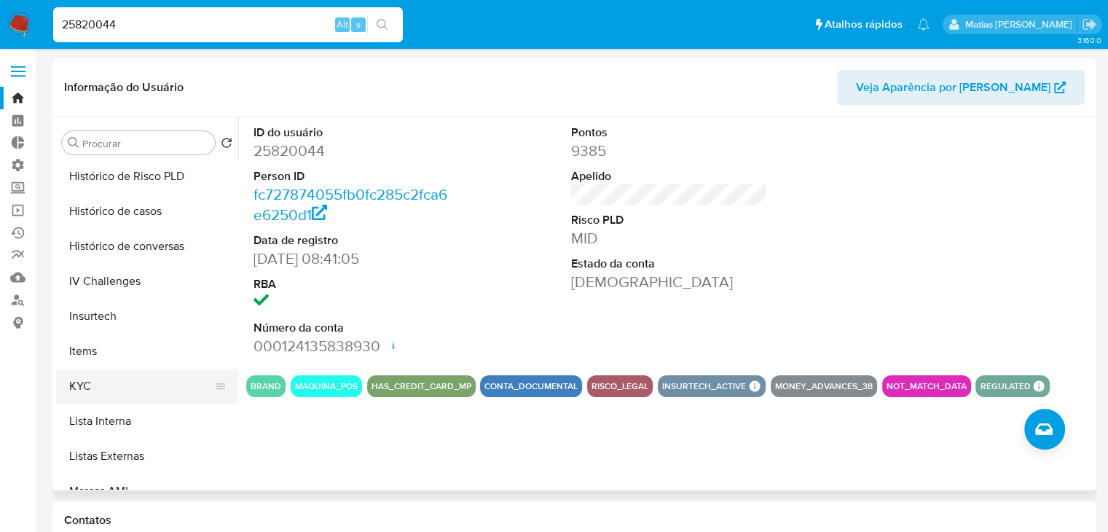
scroll to position [493, 0]
click at [184, 388] on button "KYC" at bounding box center [141, 384] width 171 height 35
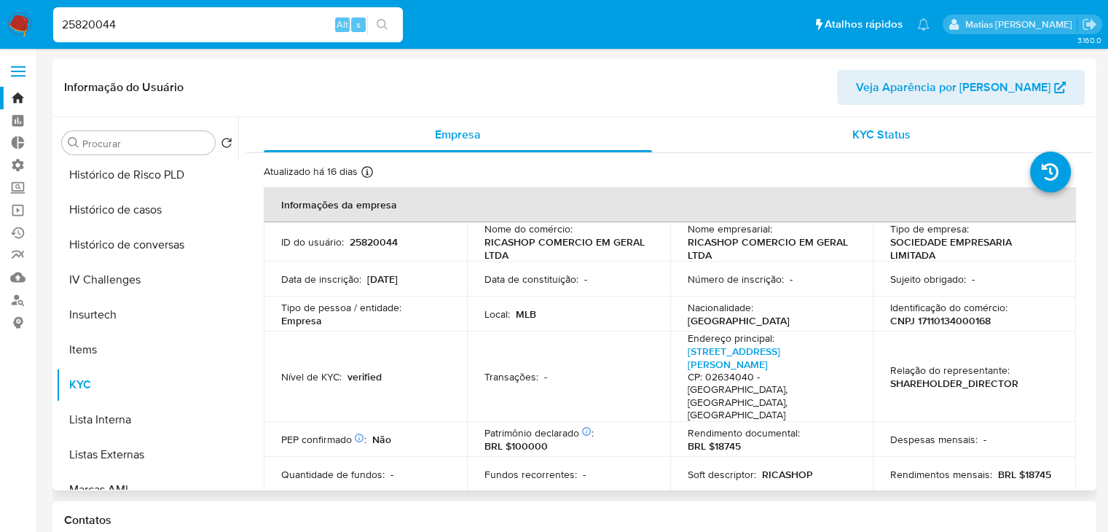
click at [854, 141] on span "KYC Status" at bounding box center [882, 134] width 58 height 17
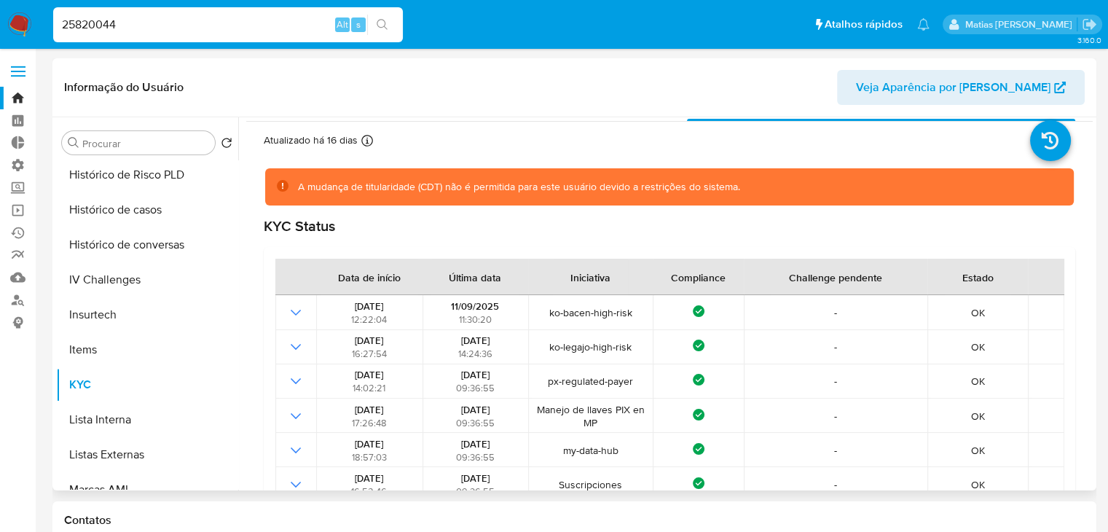
scroll to position [0, 0]
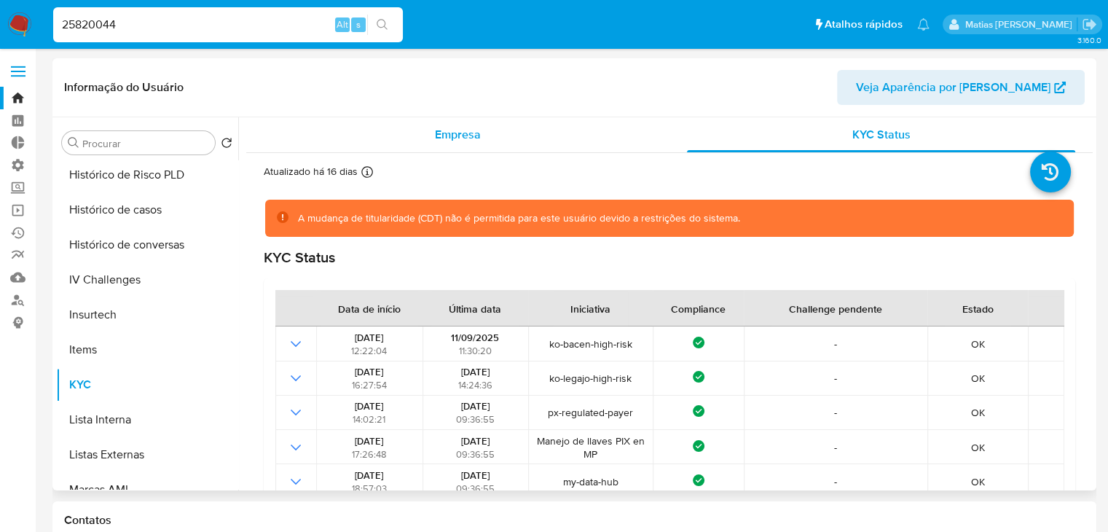
click at [455, 129] on span "Empresa" at bounding box center [458, 134] width 46 height 17
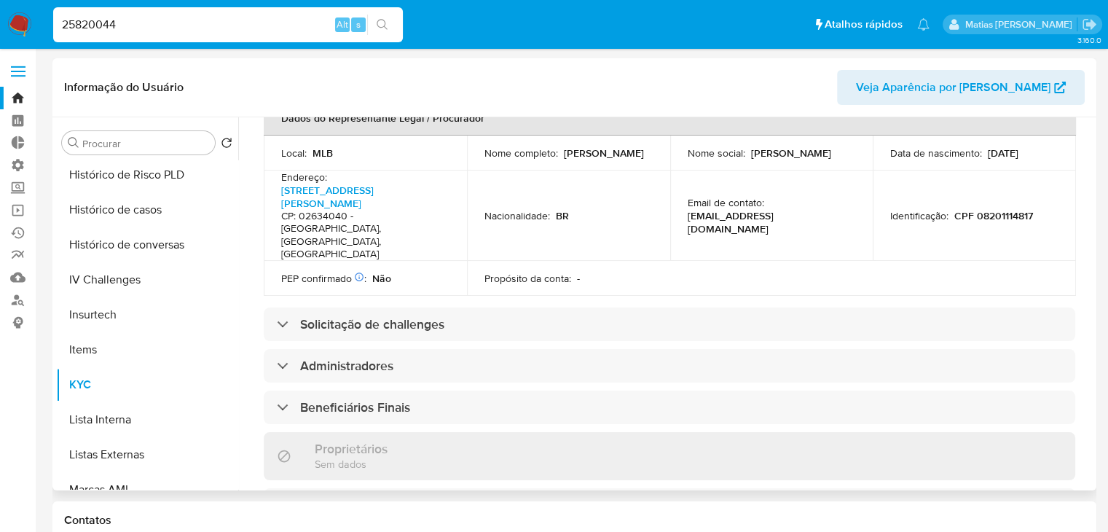
scroll to position [504, 0]
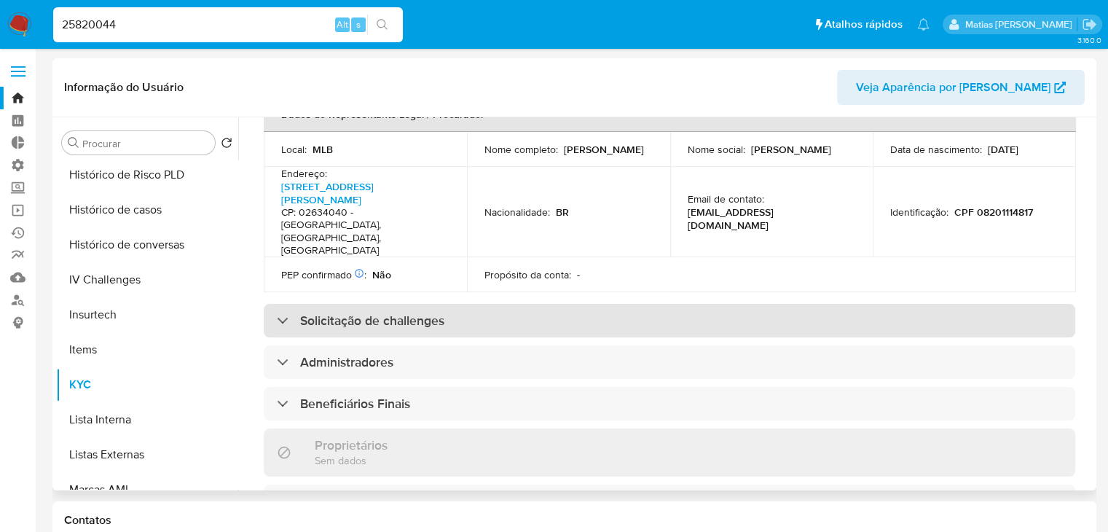
click at [622, 304] on div "Solicitação de challenges" at bounding box center [670, 321] width 812 height 34
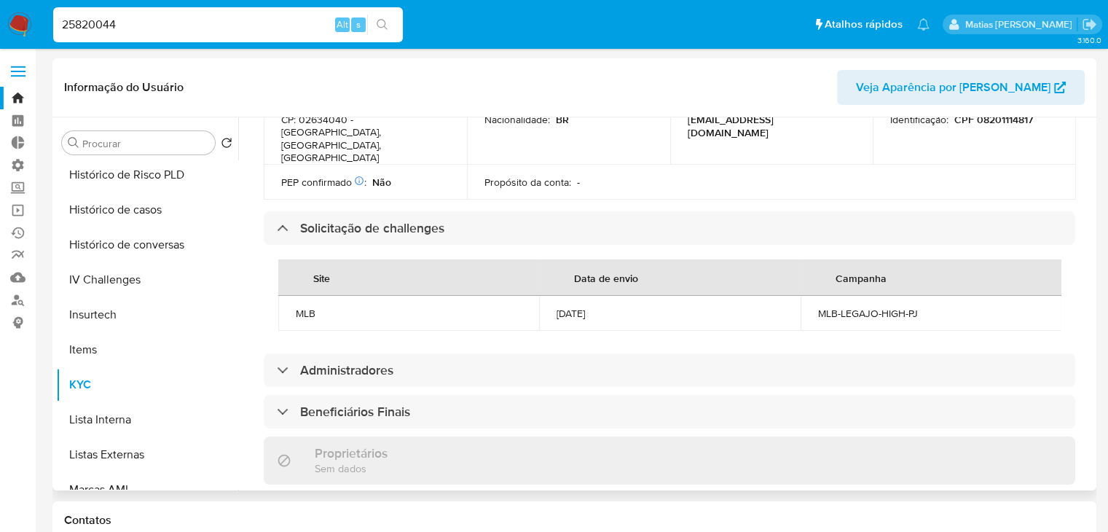
scroll to position [0, 0]
